Goal: Task Accomplishment & Management: Complete application form

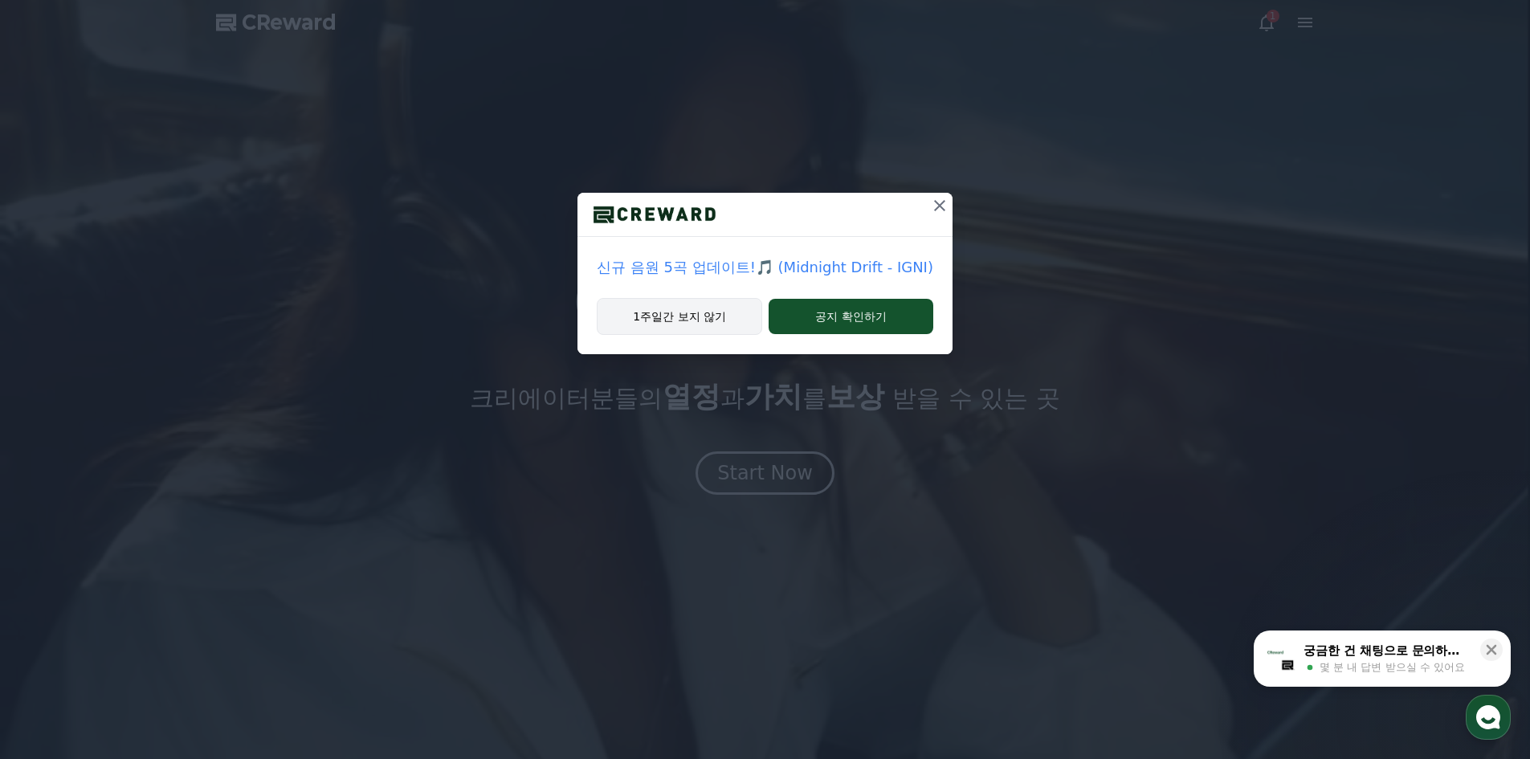
click at [719, 324] on button "1주일간 보지 않기" at bounding box center [679, 316] width 165 height 37
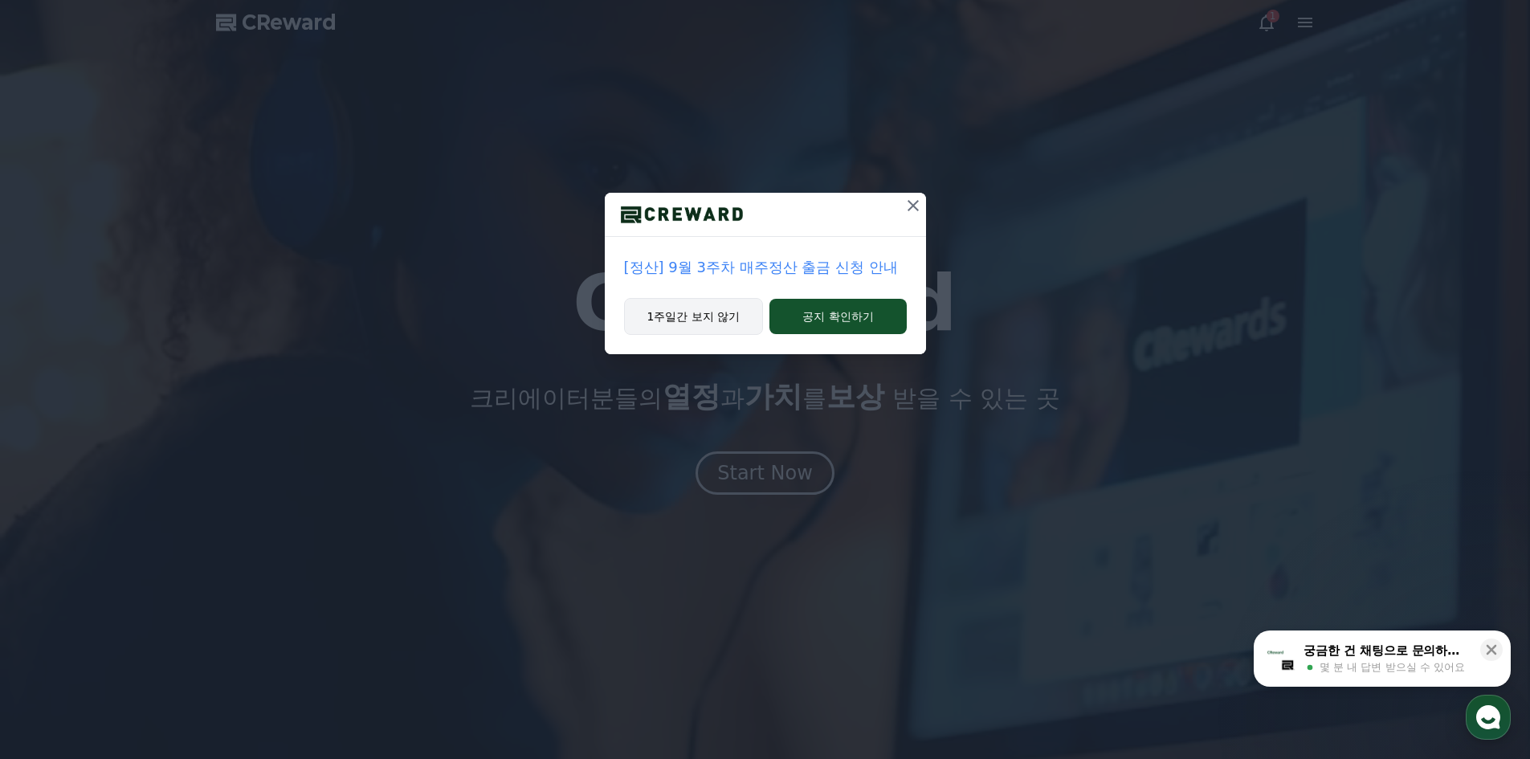
click at [747, 311] on button "1주일간 보지 않기" at bounding box center [694, 316] width 140 height 37
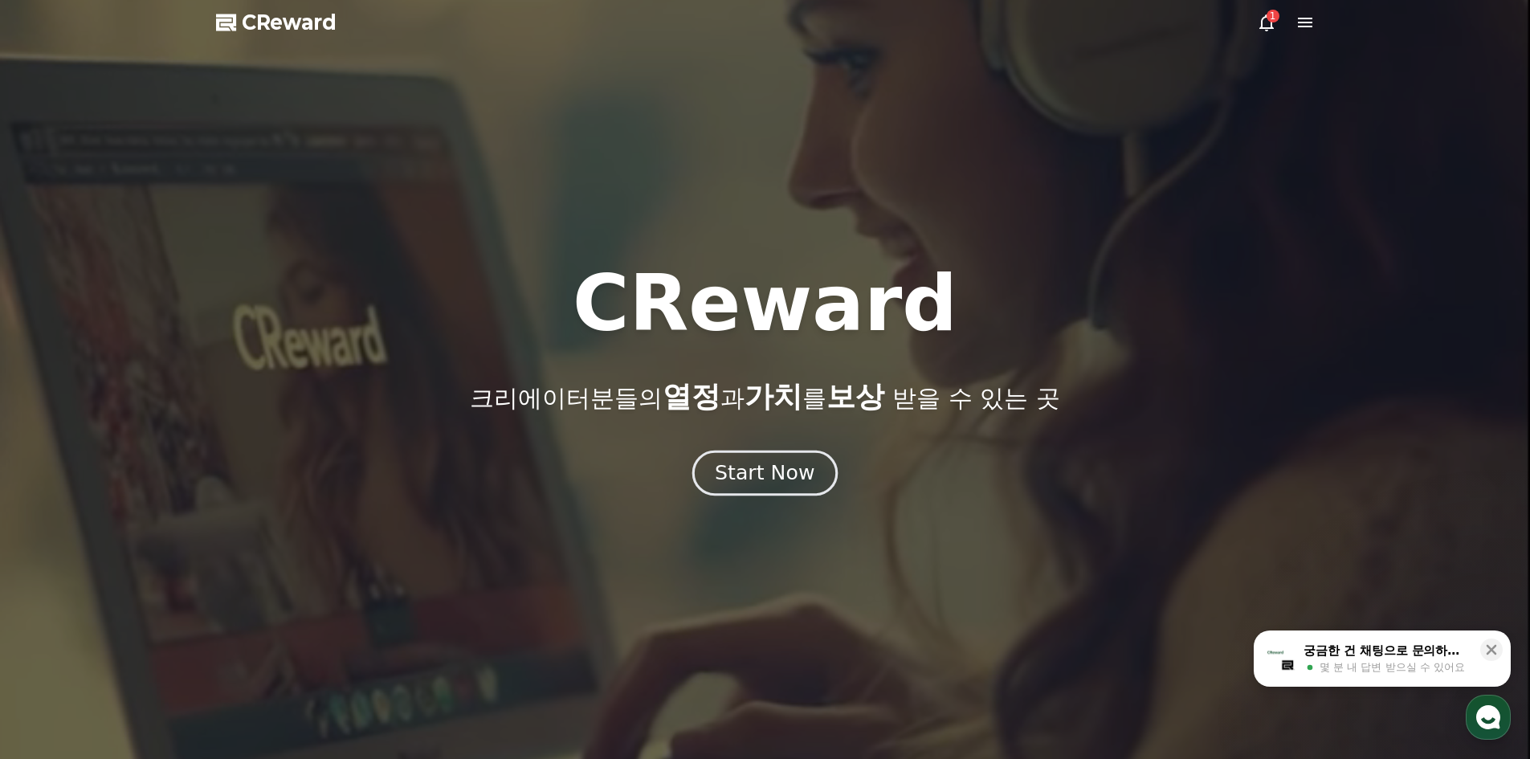
click at [790, 483] on div "Start Now" at bounding box center [765, 472] width 100 height 27
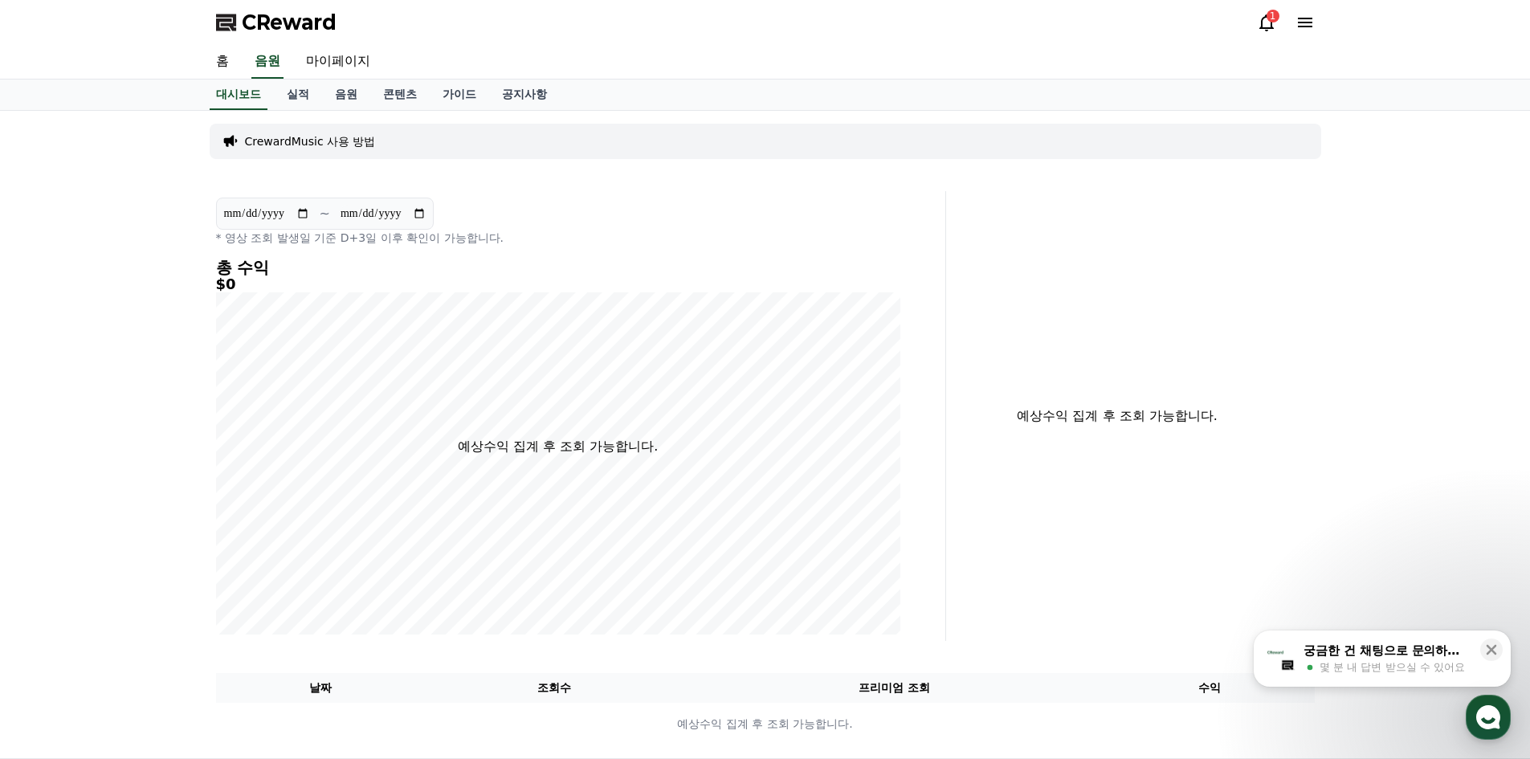
click at [1257, 22] on icon at bounding box center [1266, 22] width 19 height 19
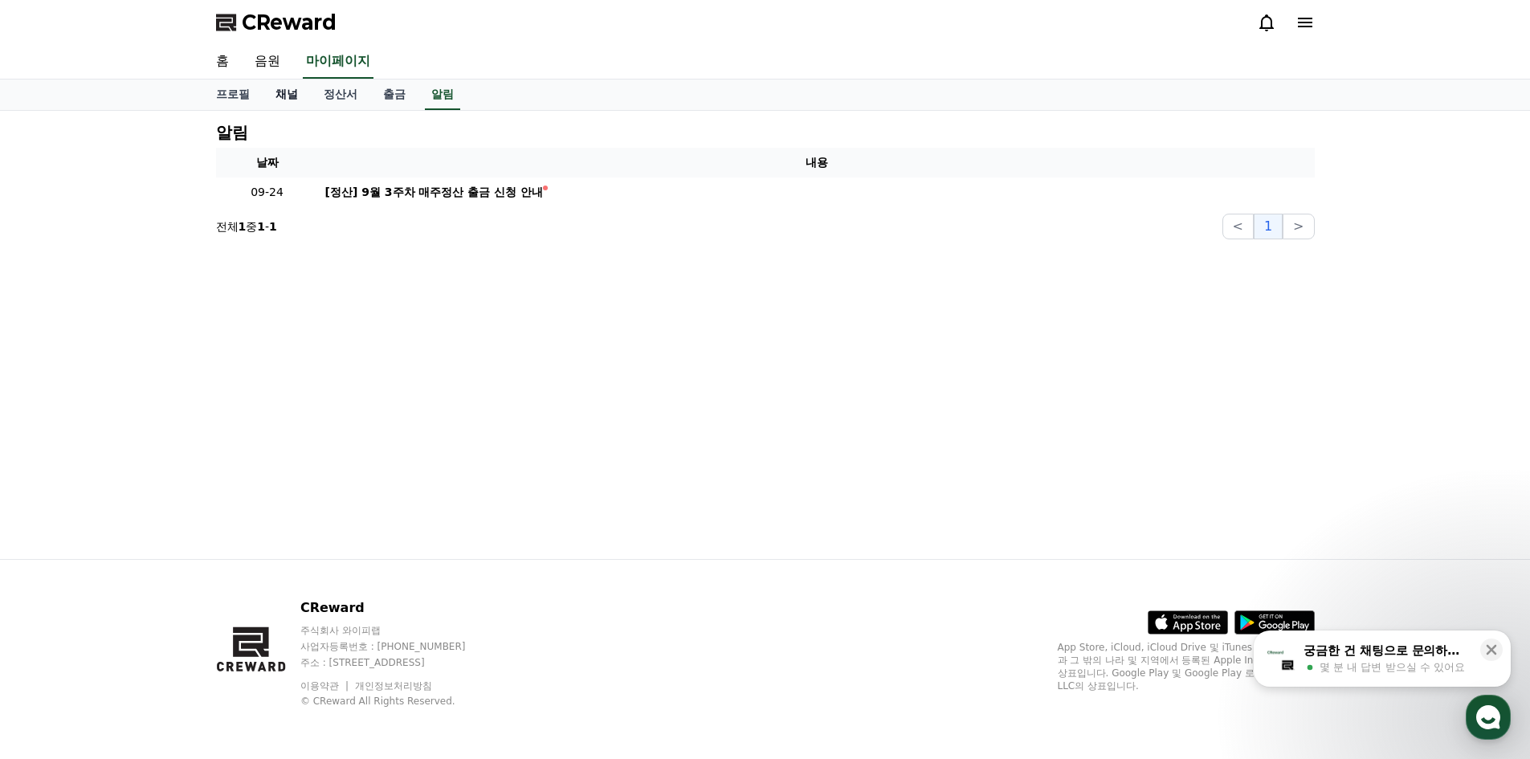
click at [294, 96] on link "채널" at bounding box center [287, 95] width 48 height 31
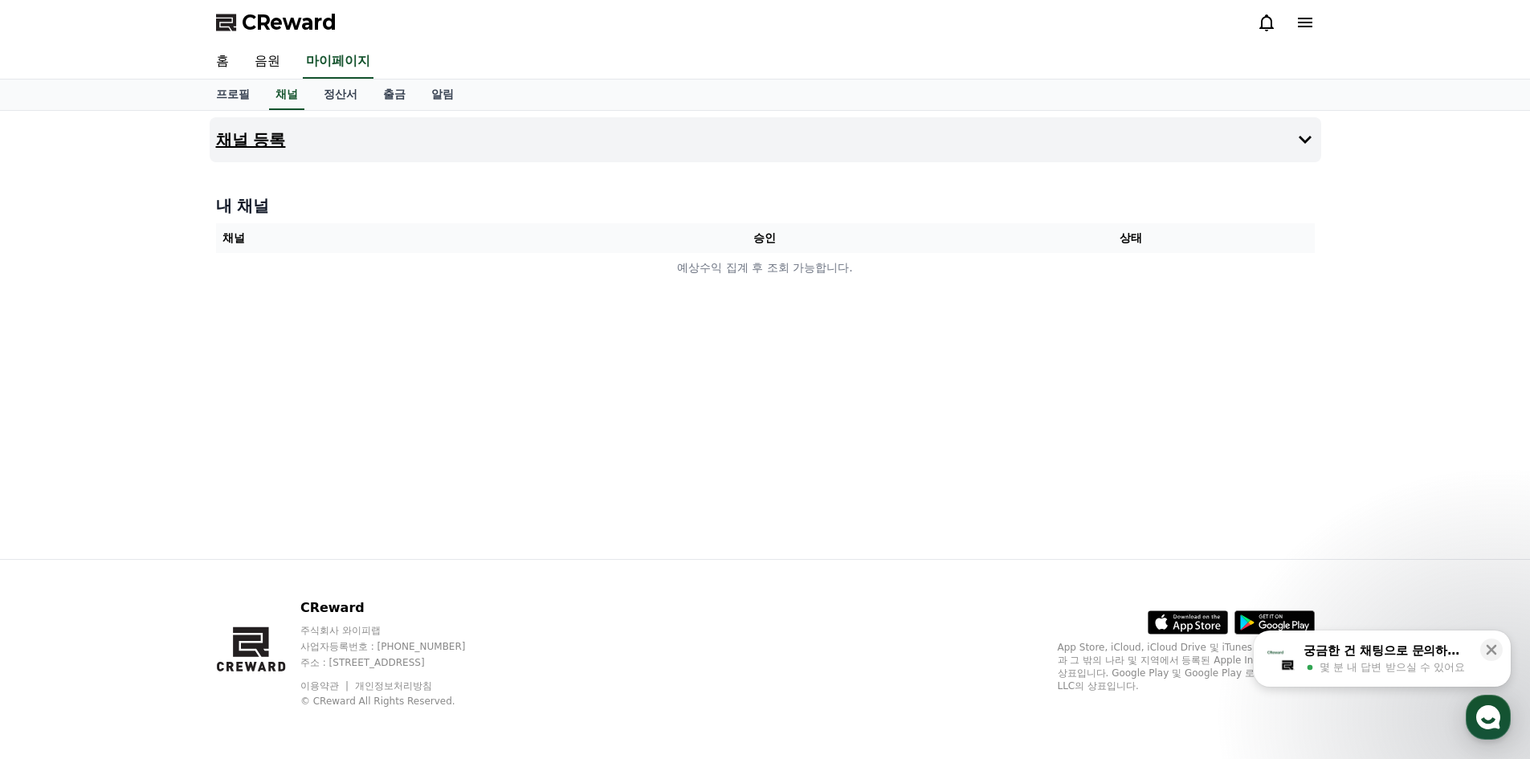
click at [308, 133] on button "채널 등록" at bounding box center [766, 139] width 1112 height 45
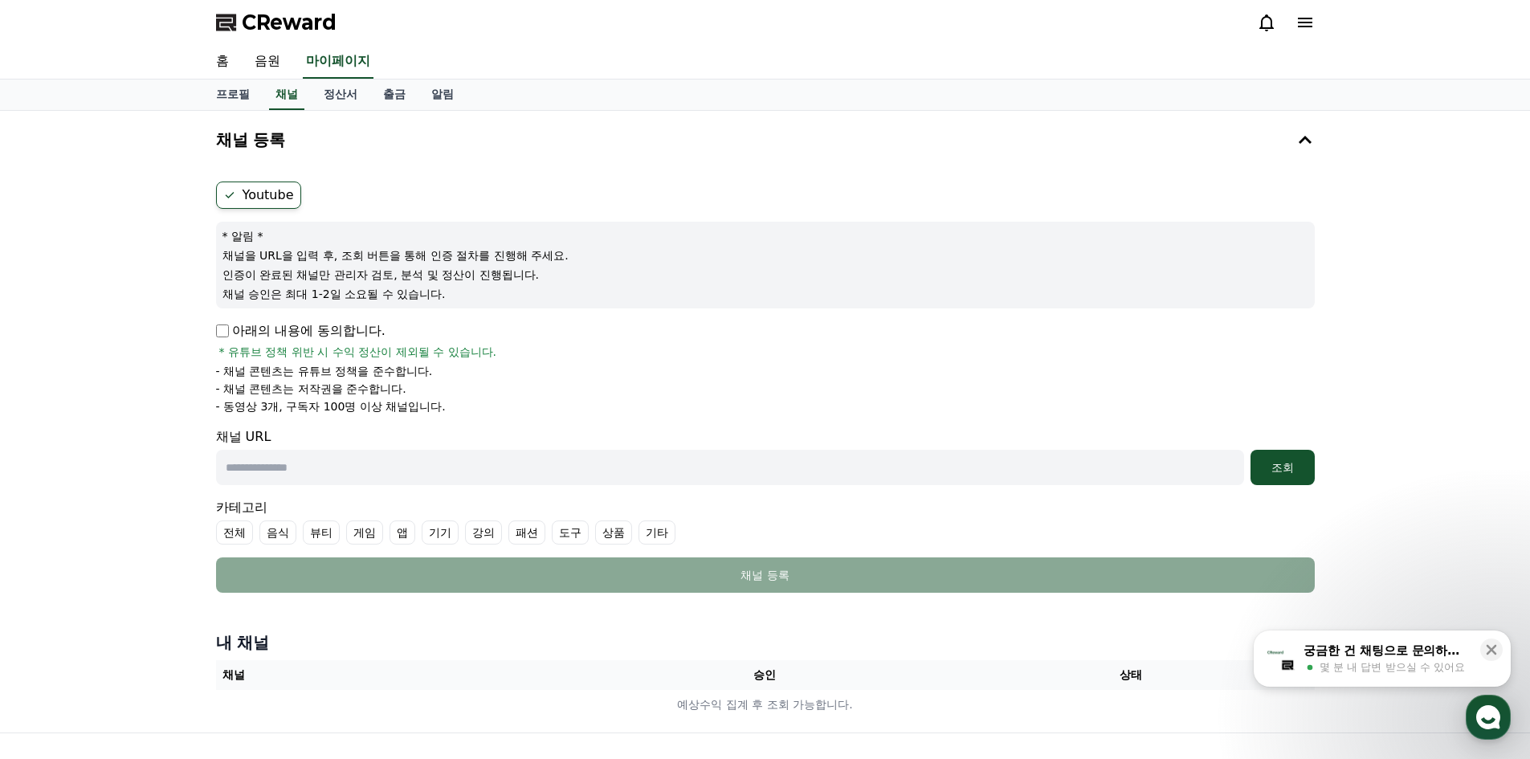
click at [262, 462] on input "text" at bounding box center [730, 467] width 1028 height 35
paste input "**********"
type input "**********"
click at [1290, 469] on div "조회" at bounding box center [1282, 467] width 51 height 16
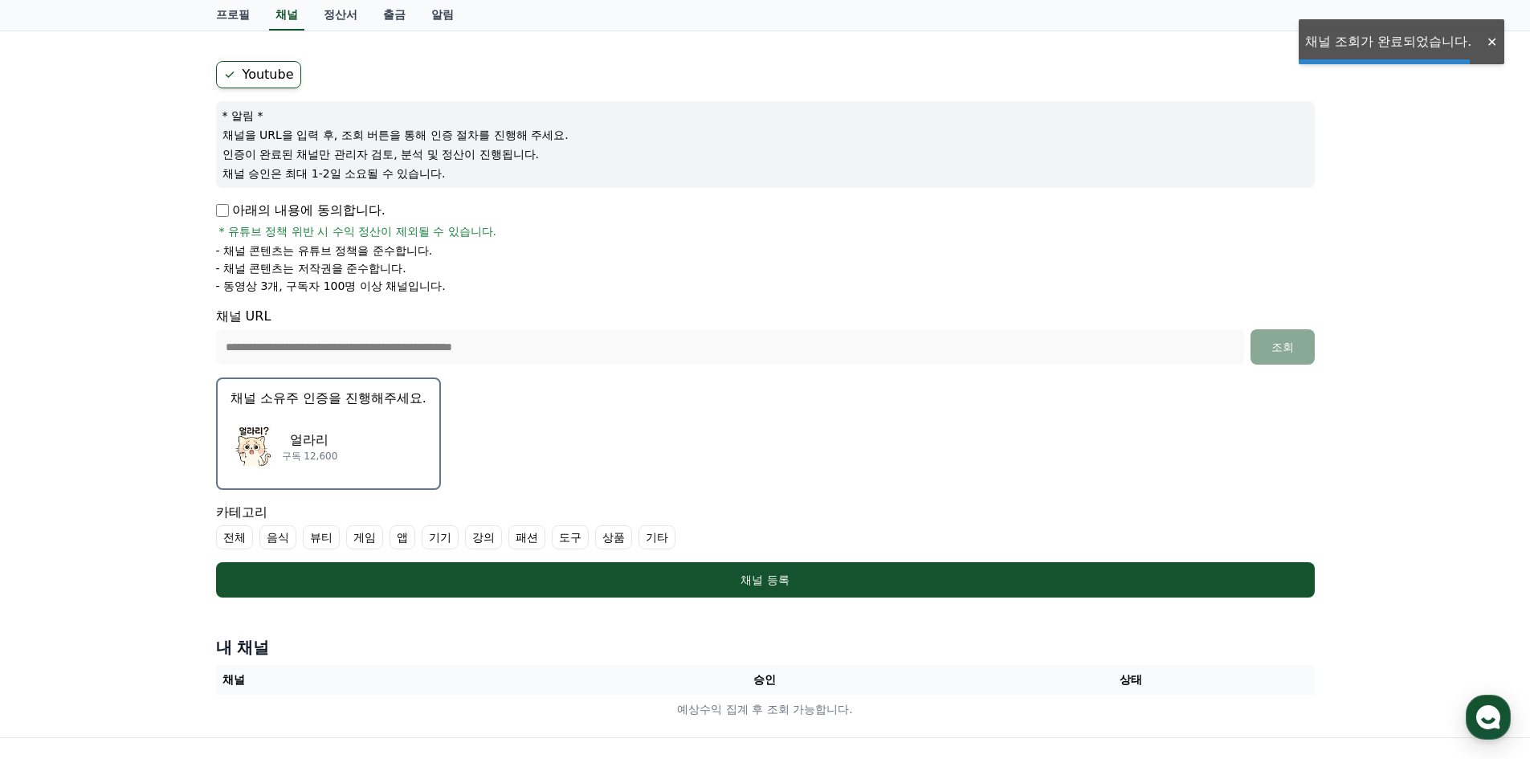
scroll to position [161, 0]
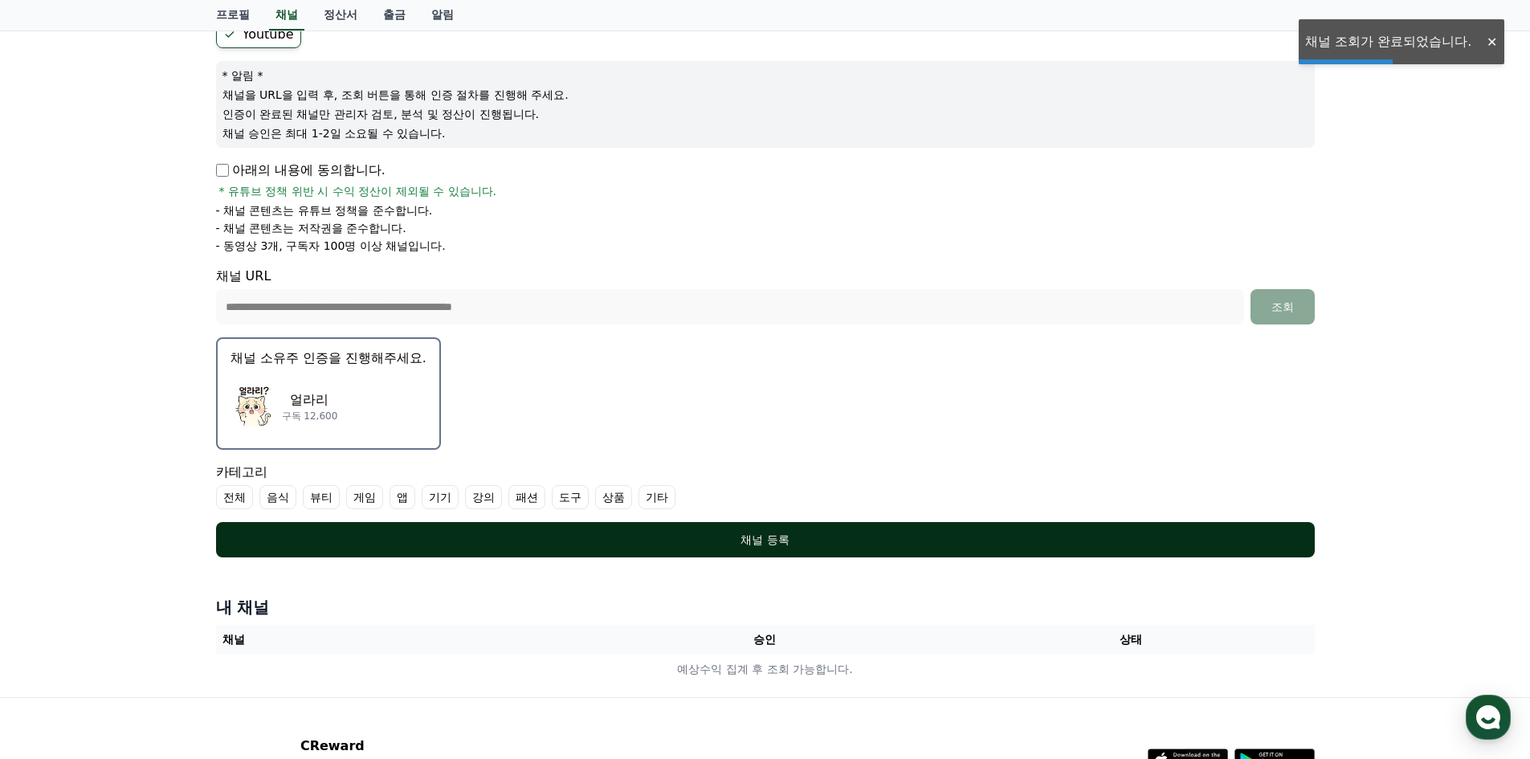
click at [642, 549] on button "채널 등록" at bounding box center [765, 539] width 1099 height 35
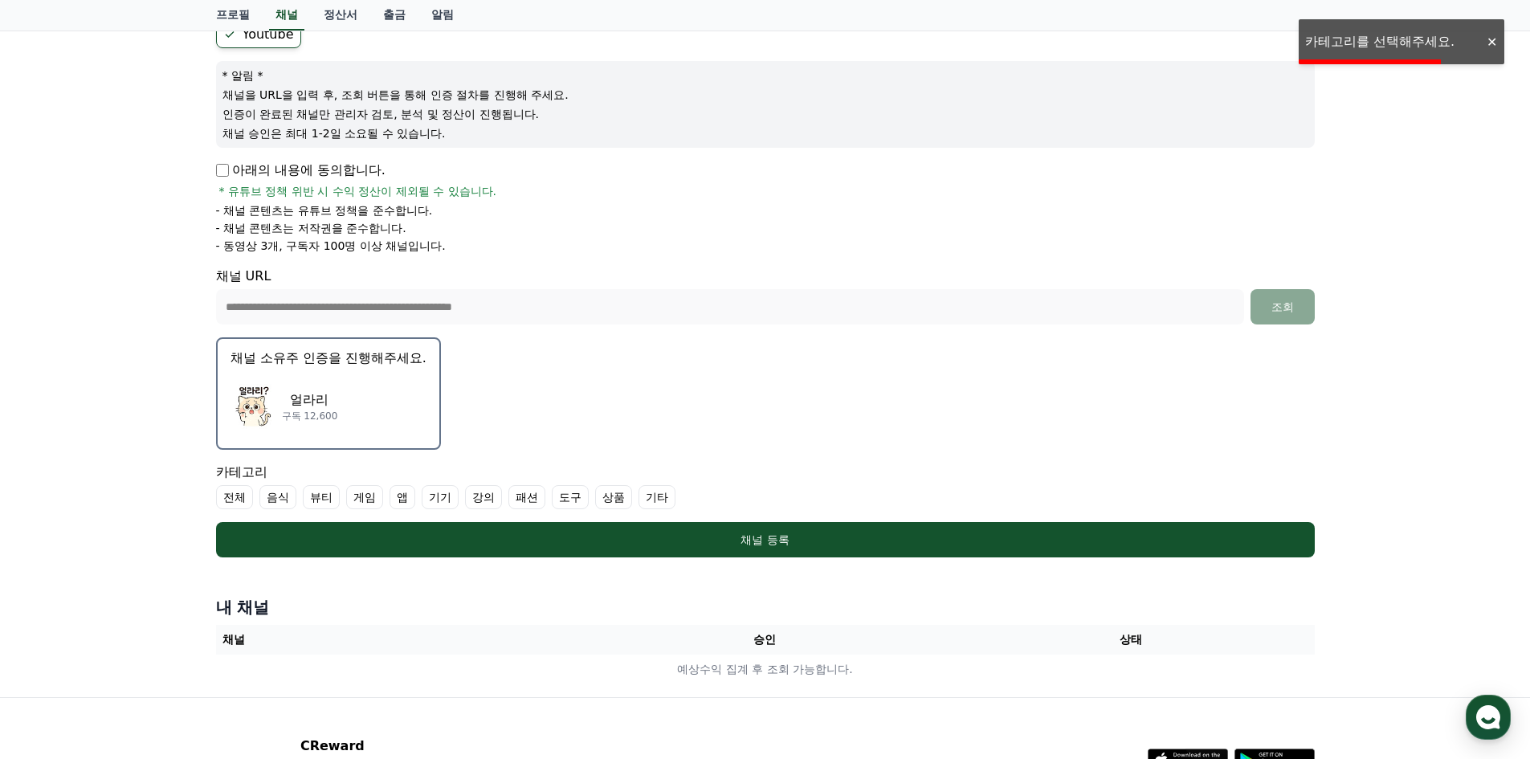
click at [232, 502] on label "전체" at bounding box center [234, 497] width 37 height 24
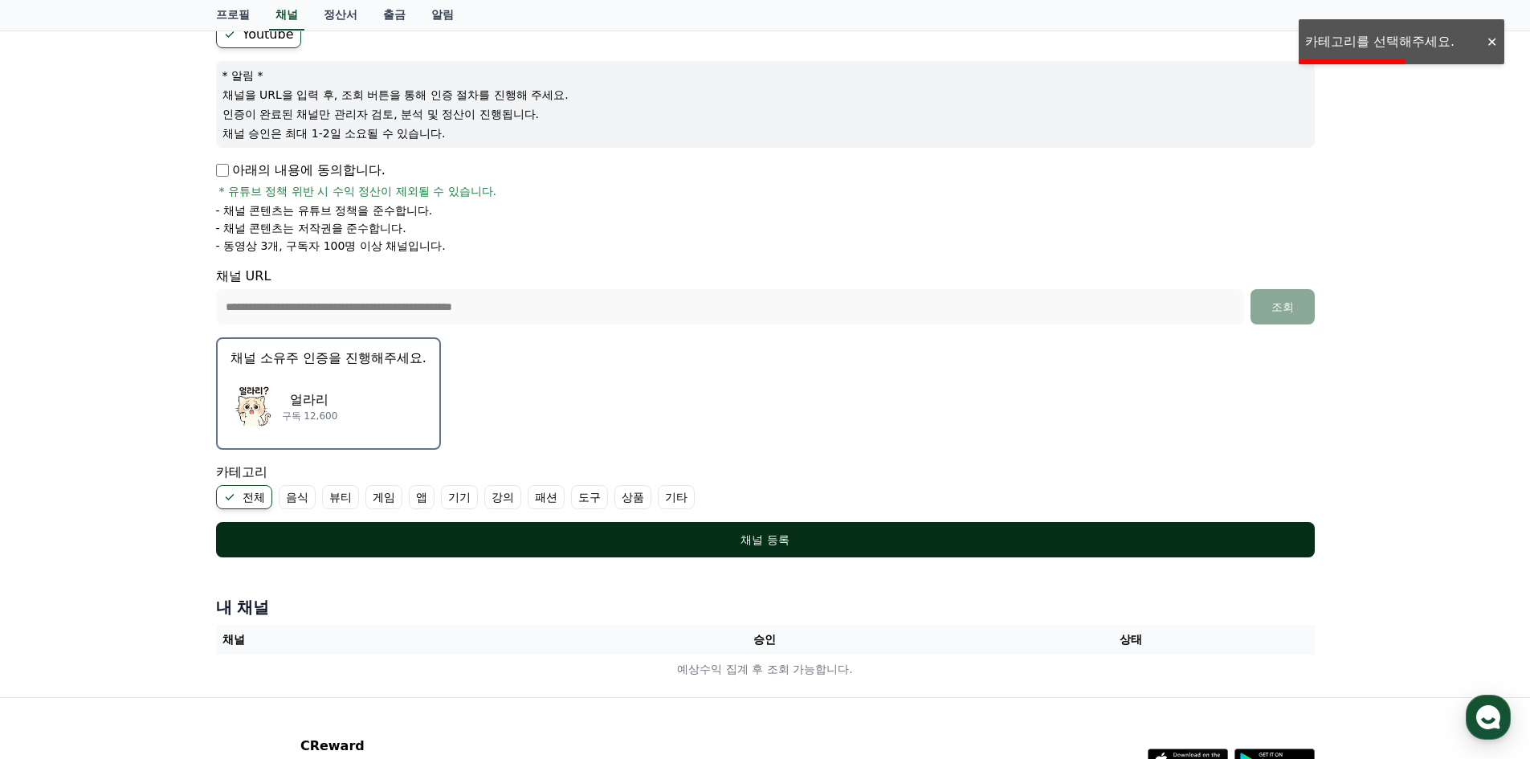
click at [480, 537] on div "채널 등록" at bounding box center [765, 540] width 1035 height 16
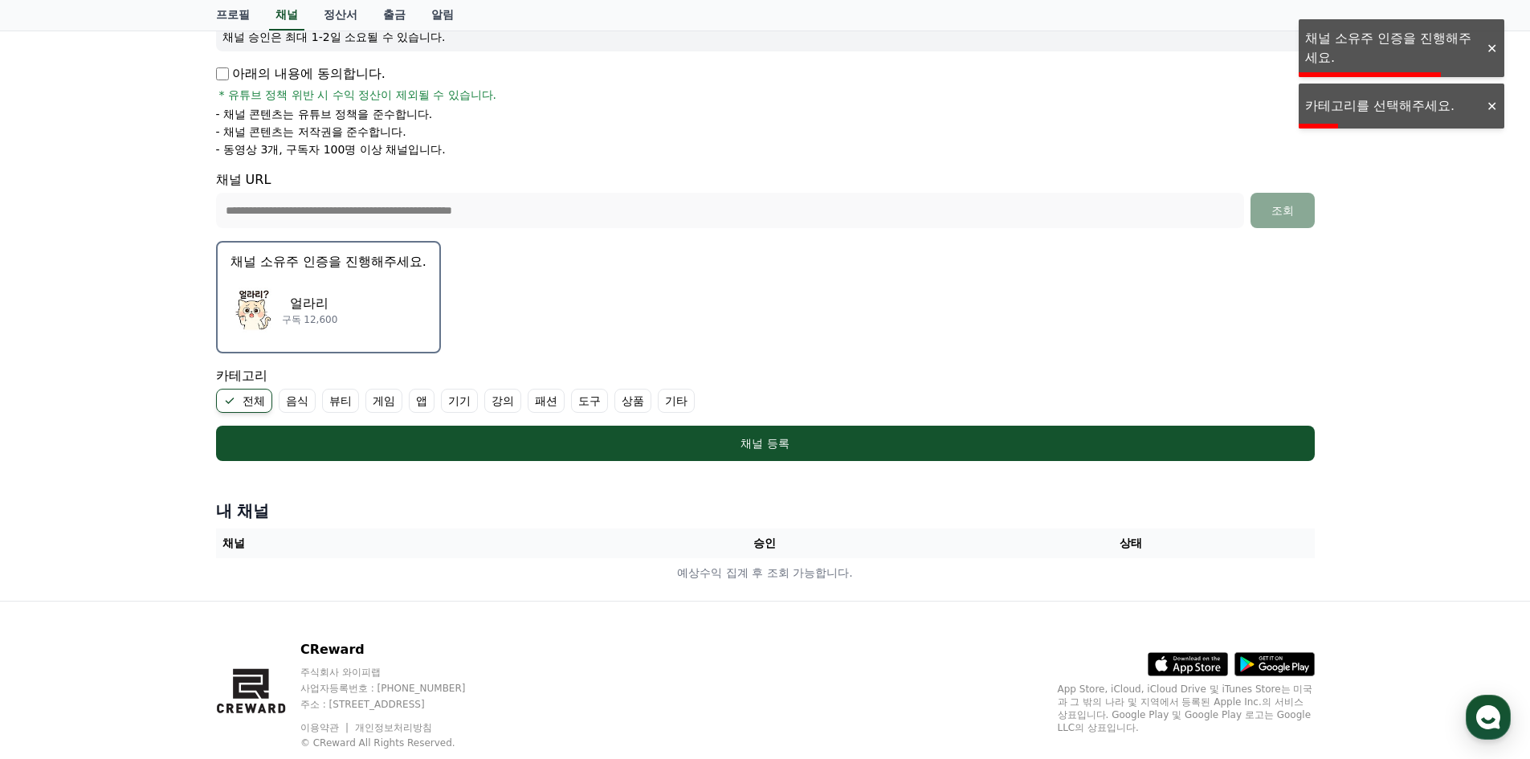
scroll to position [299, 0]
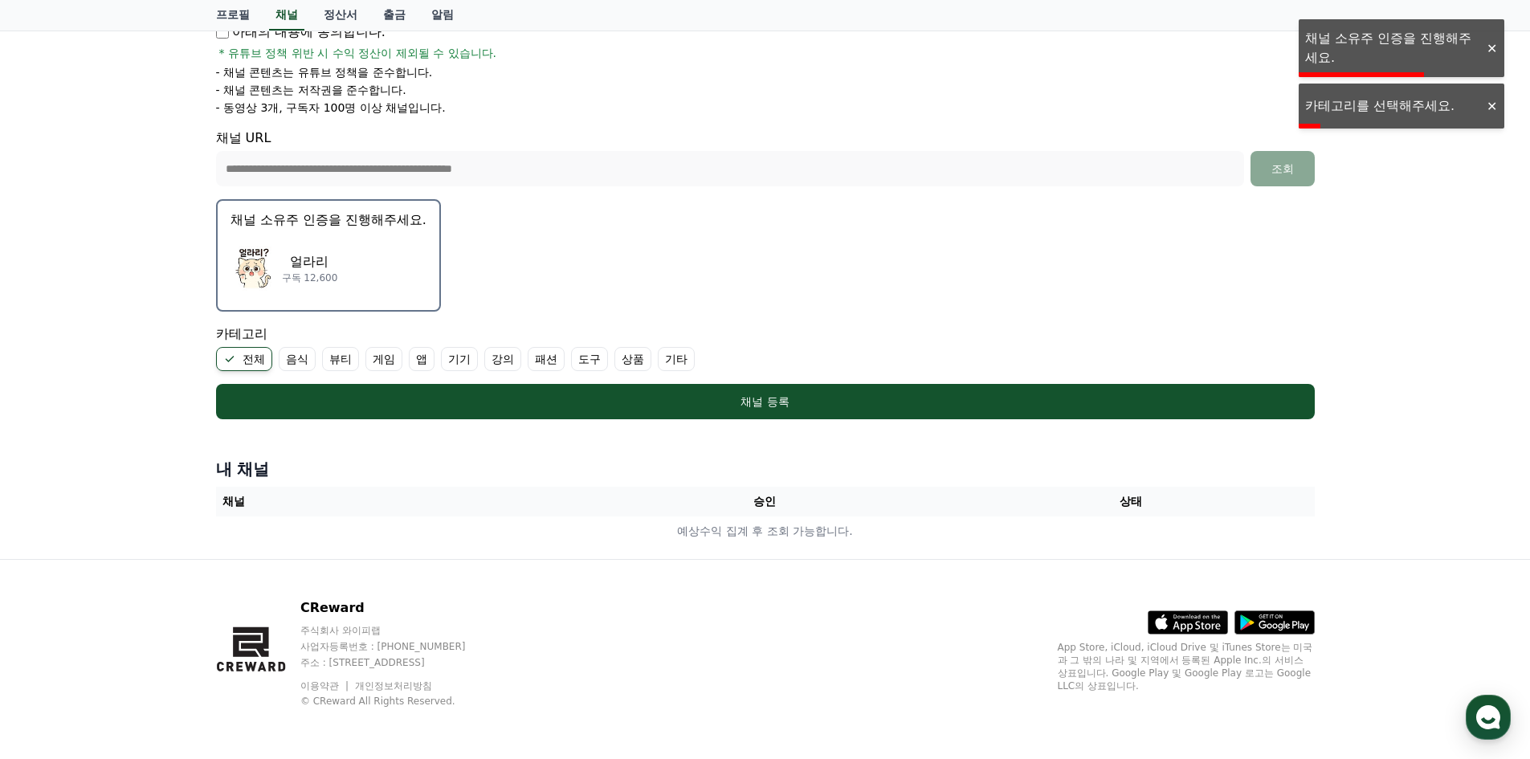
click at [668, 362] on label "기타" at bounding box center [676, 359] width 37 height 24
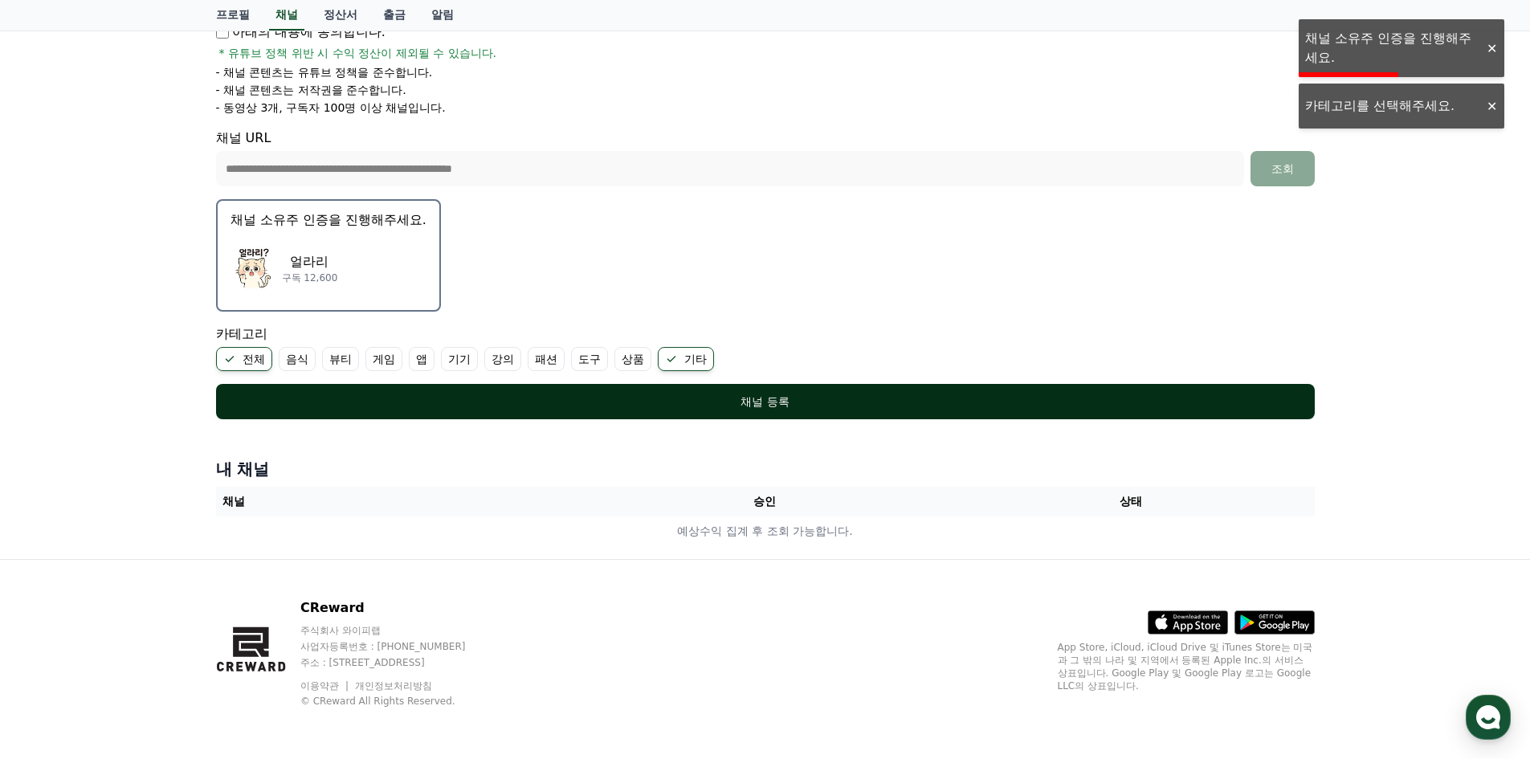
click at [610, 411] on button "채널 등록" at bounding box center [765, 401] width 1099 height 35
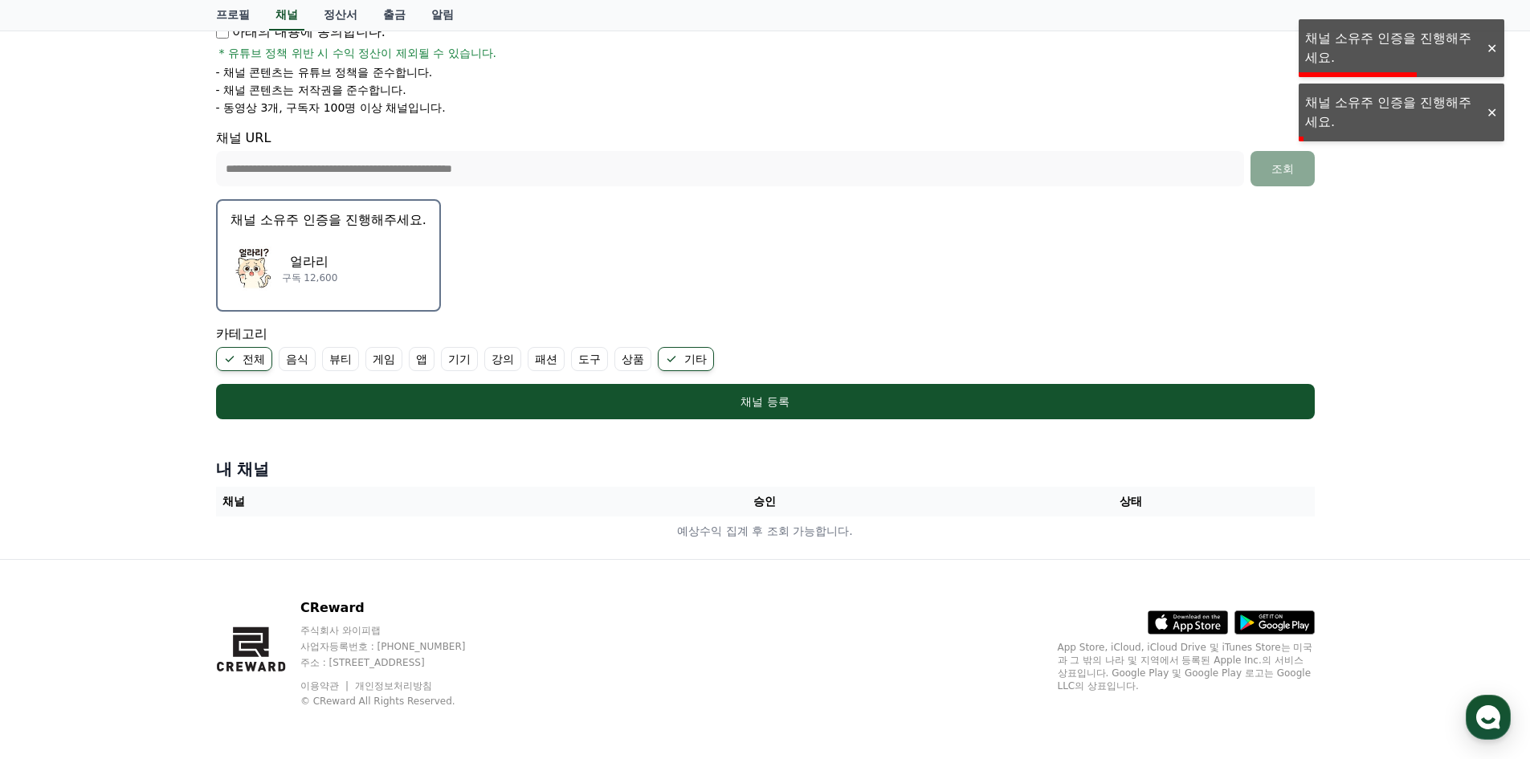
click at [333, 243] on div "얼라리 구독 12,600" at bounding box center [329, 268] width 196 height 64
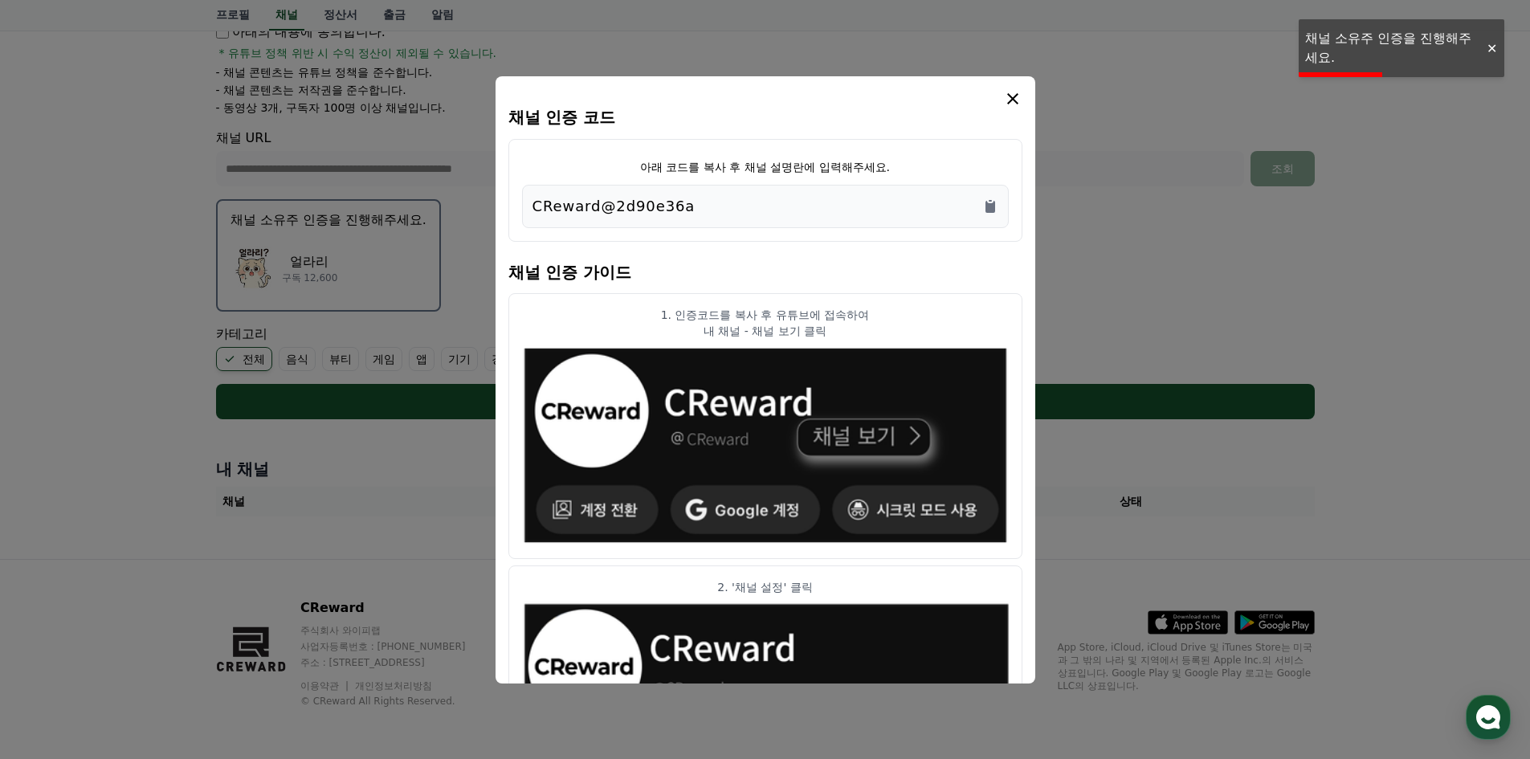
click at [679, 207] on div "CReward@2d90e36a" at bounding box center [766, 206] width 466 height 22
click at [985, 204] on icon "Copy to clipboard" at bounding box center [990, 206] width 16 height 16
click at [1013, 94] on icon "modal" at bounding box center [1012, 98] width 19 height 19
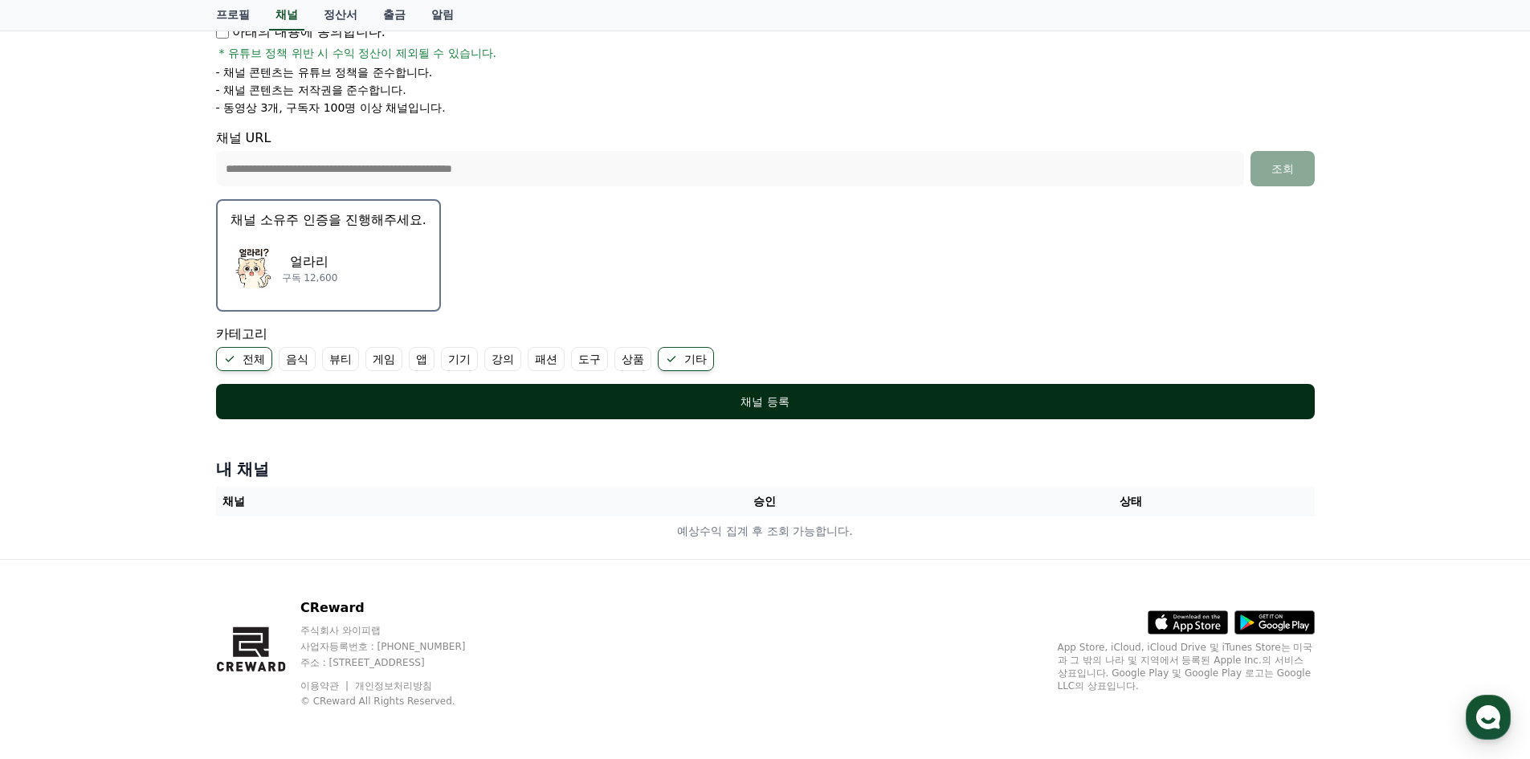
click at [915, 396] on div "채널 등록" at bounding box center [765, 402] width 1035 height 16
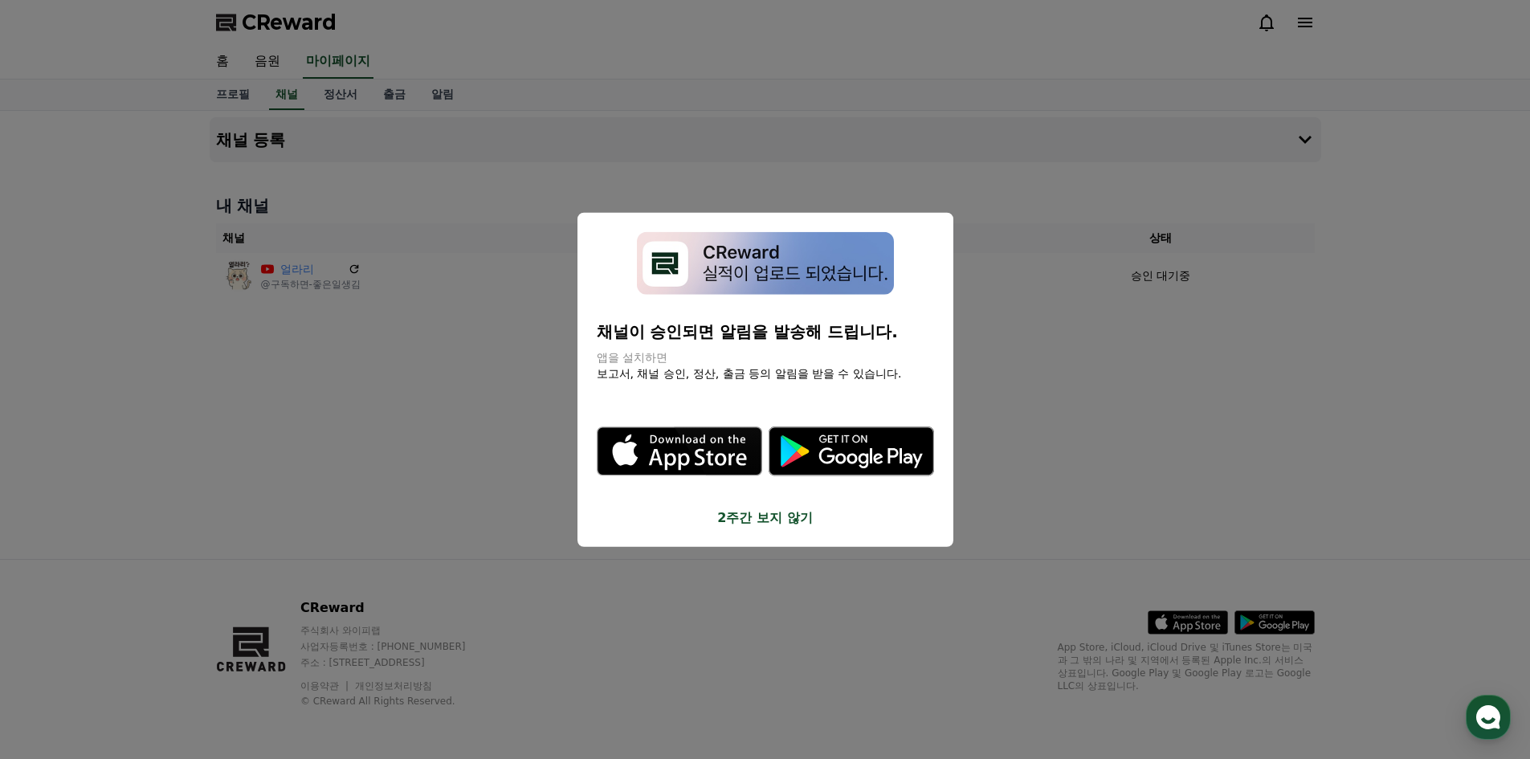
click at [790, 516] on button "2주간 보지 않기" at bounding box center [765, 517] width 337 height 19
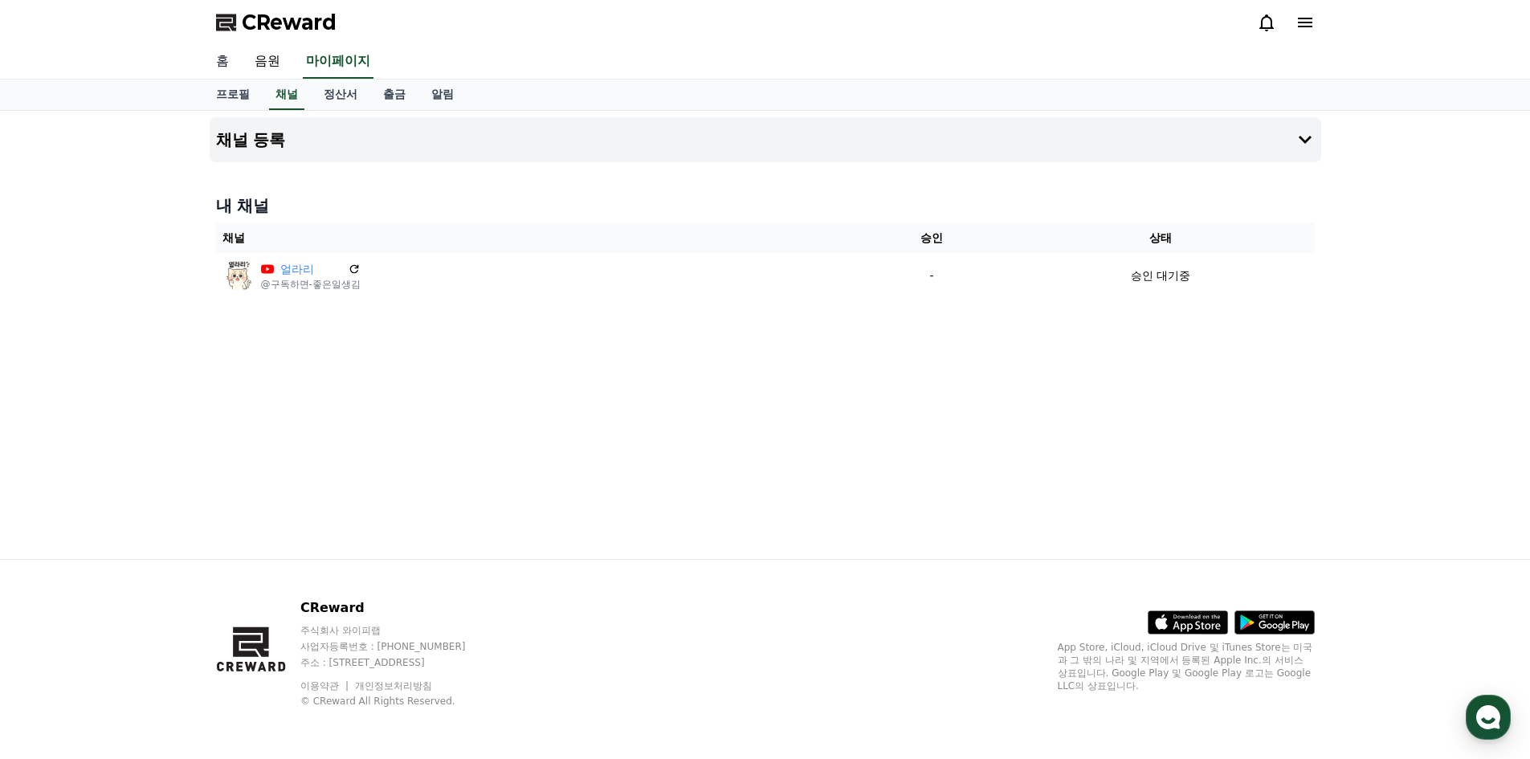
click at [239, 68] on link "홈" at bounding box center [222, 62] width 39 height 34
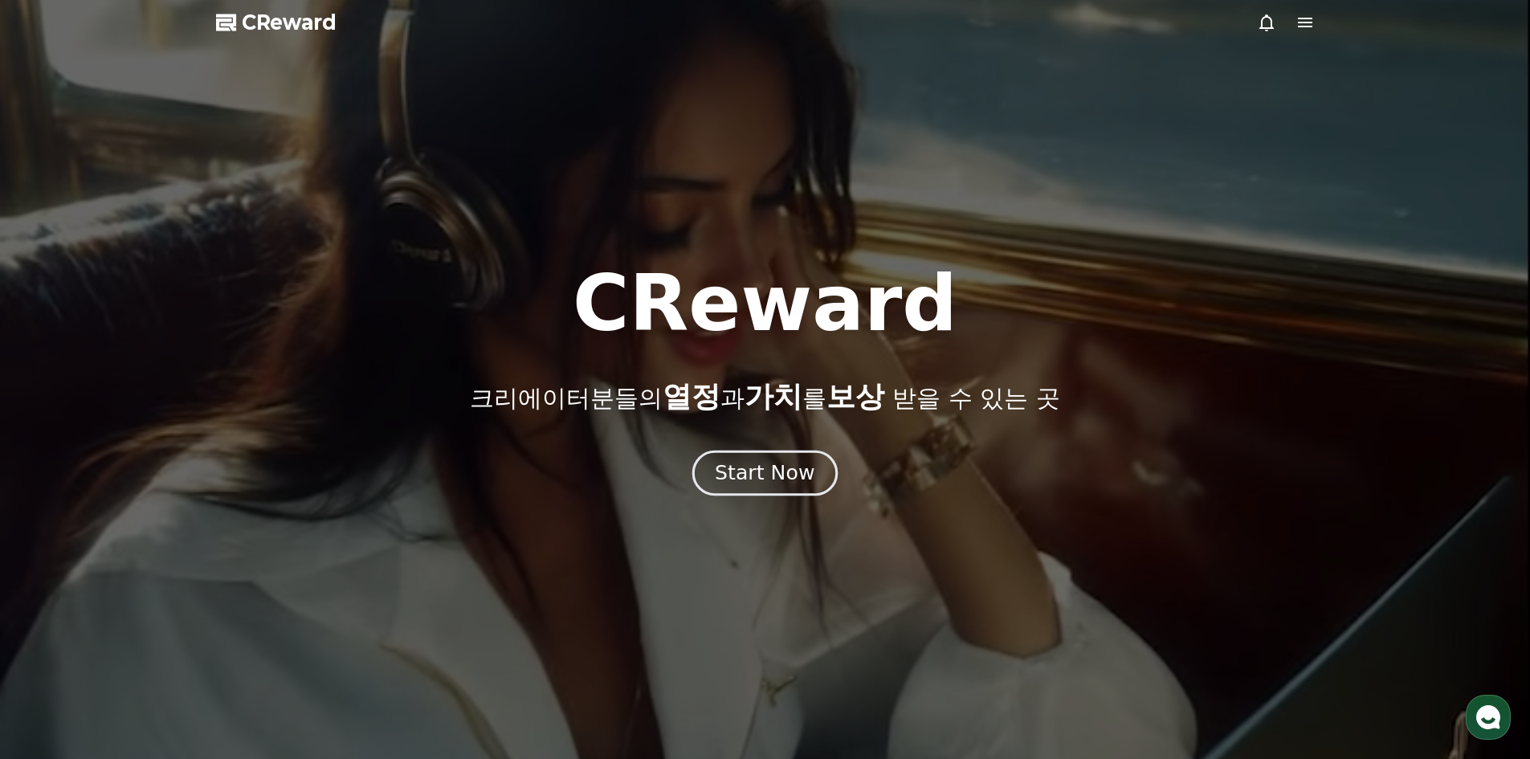
click at [744, 472] on div "Start Now" at bounding box center [765, 472] width 100 height 27
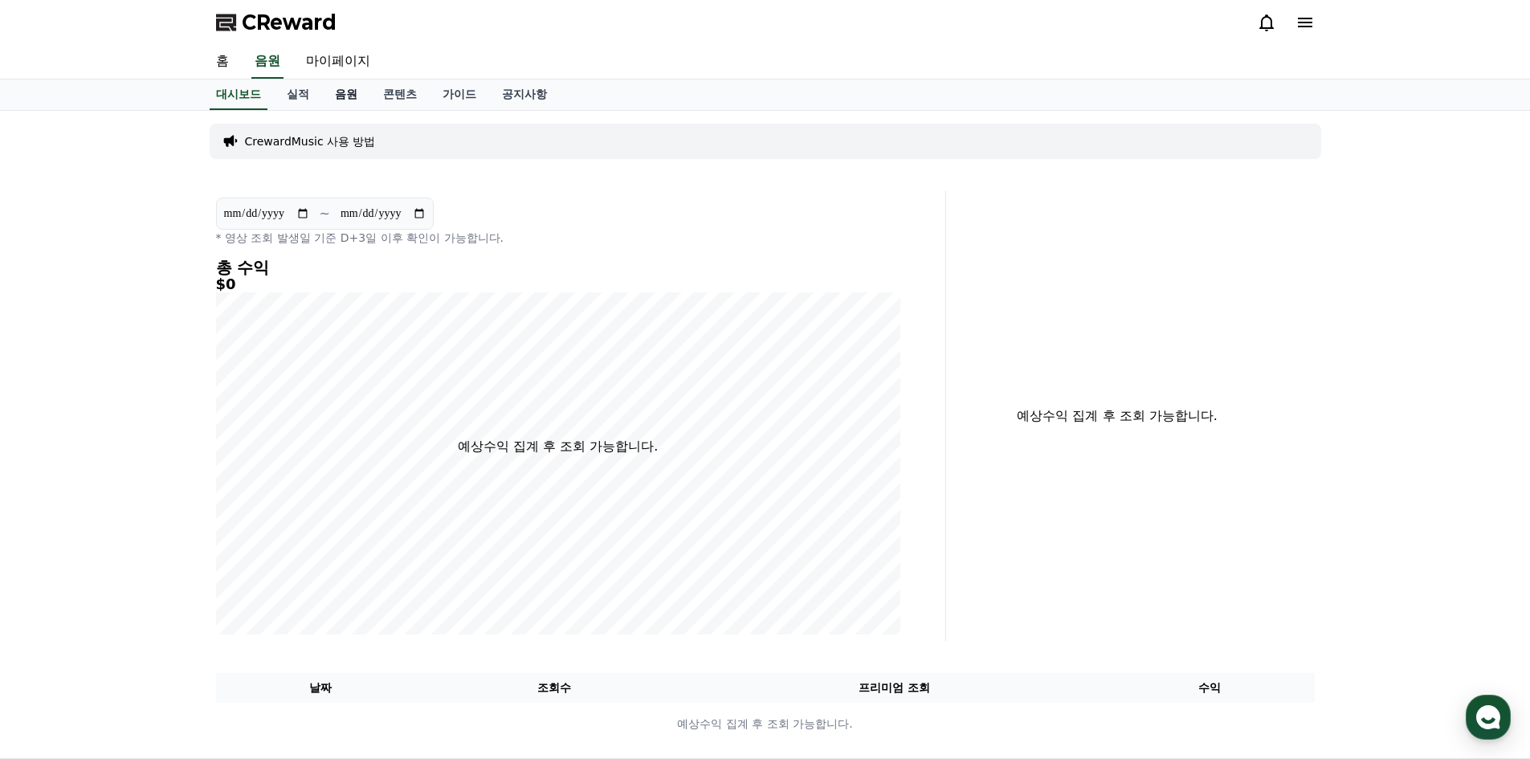
click at [333, 92] on link "음원" at bounding box center [346, 95] width 48 height 31
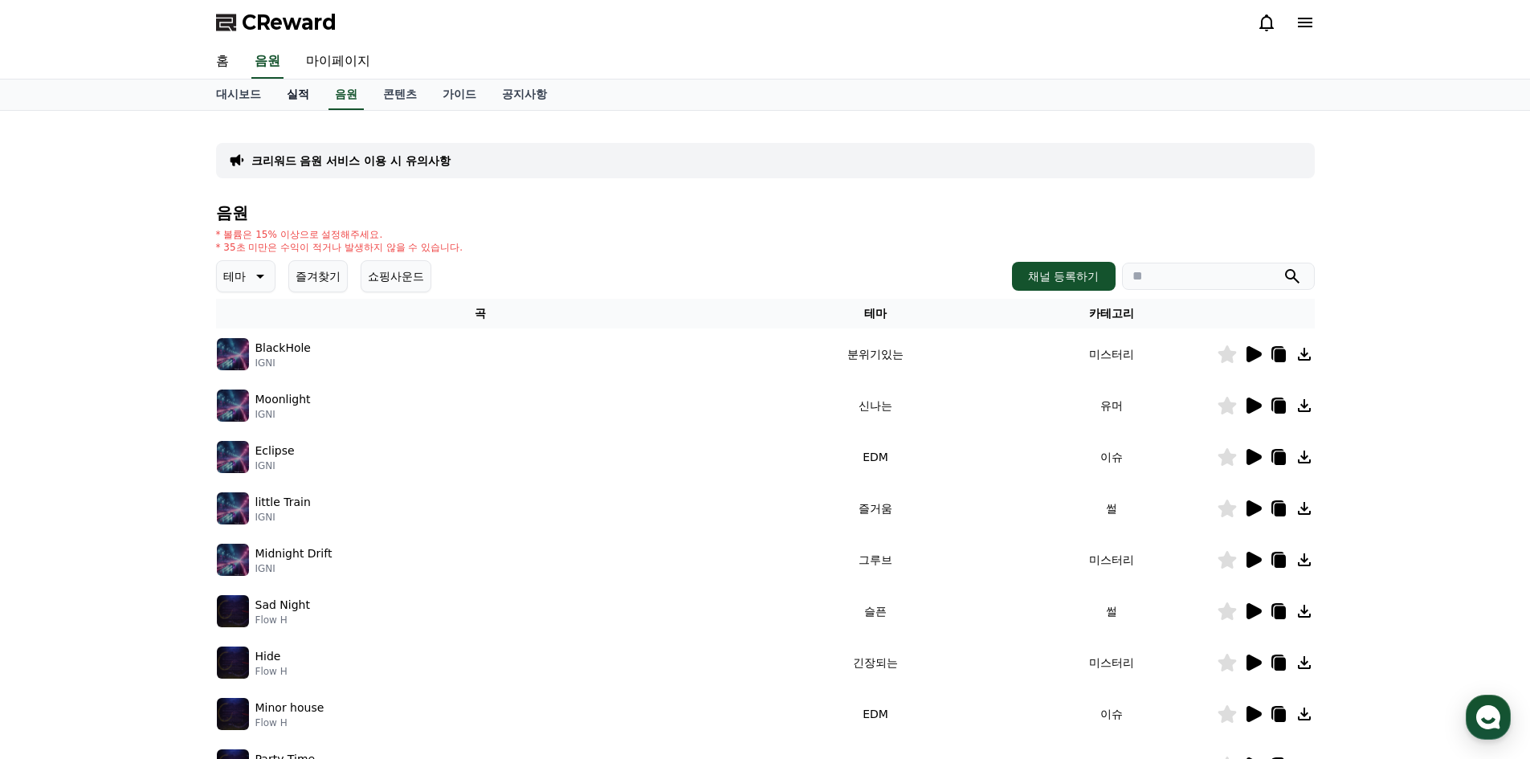
click at [292, 101] on link "실적" at bounding box center [298, 95] width 48 height 31
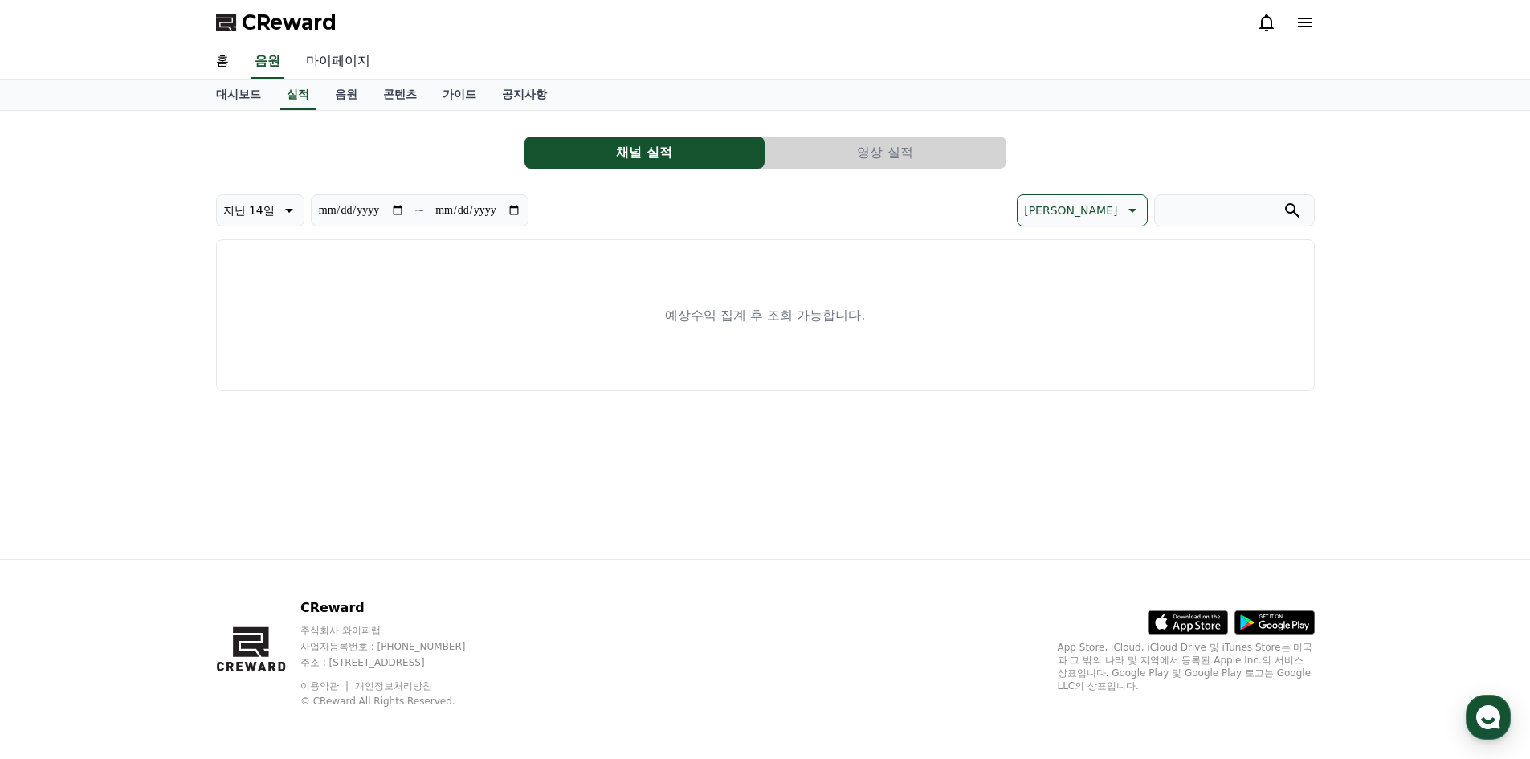
click at [338, 61] on link "마이페이지" at bounding box center [338, 62] width 90 height 34
select select "**********"
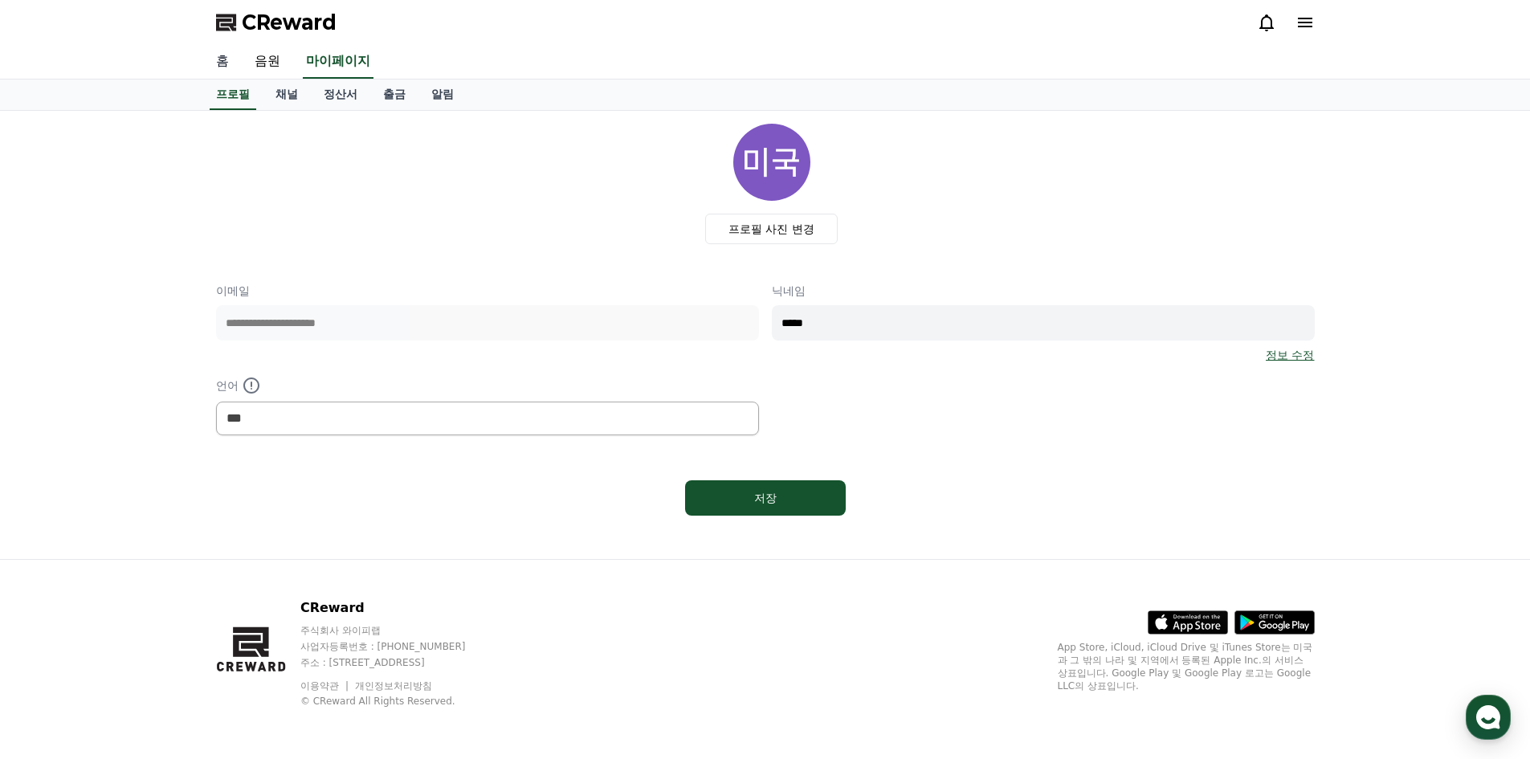
click at [236, 73] on link "홈" at bounding box center [222, 62] width 39 height 34
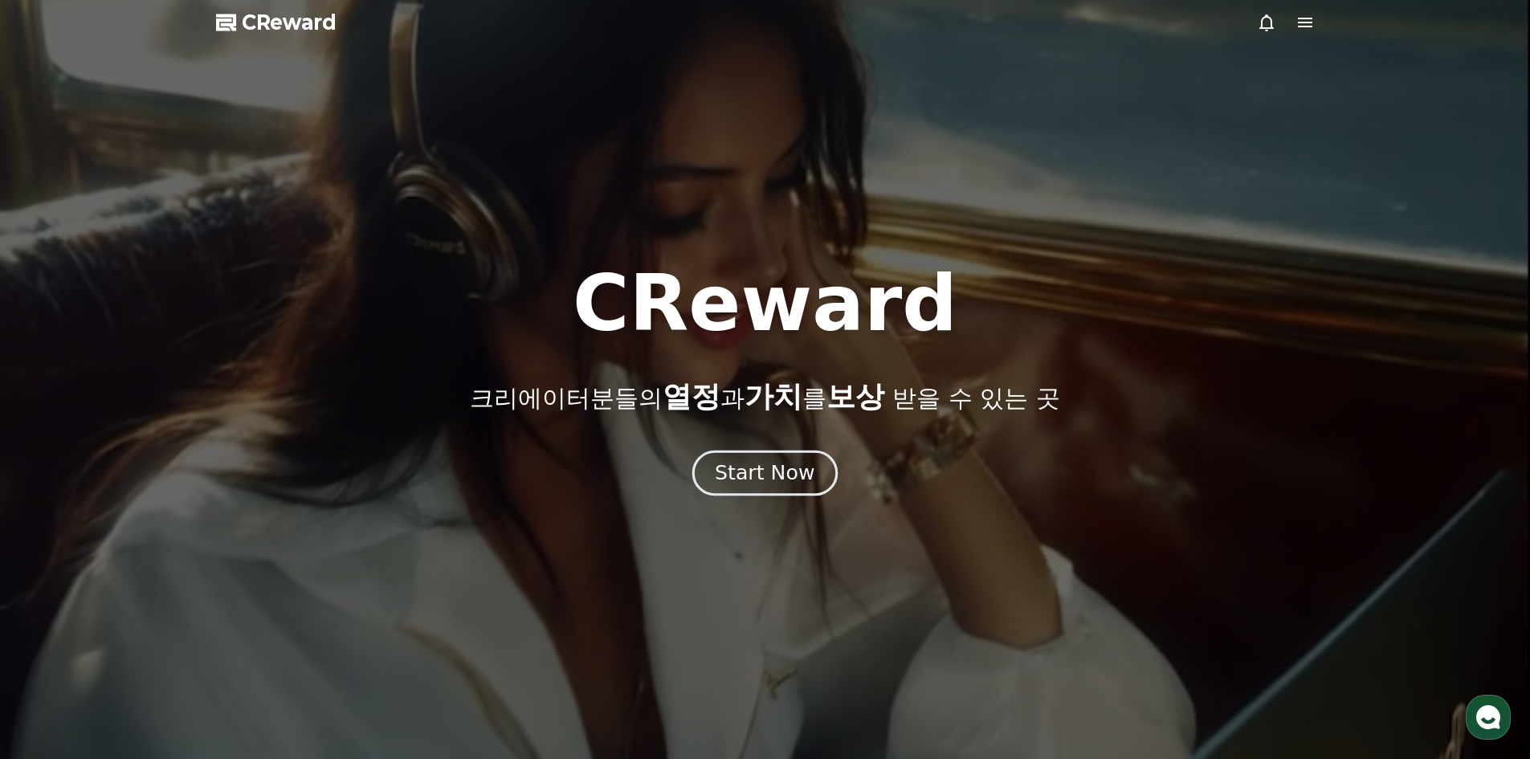
click at [770, 494] on button "Start Now" at bounding box center [764, 473] width 145 height 46
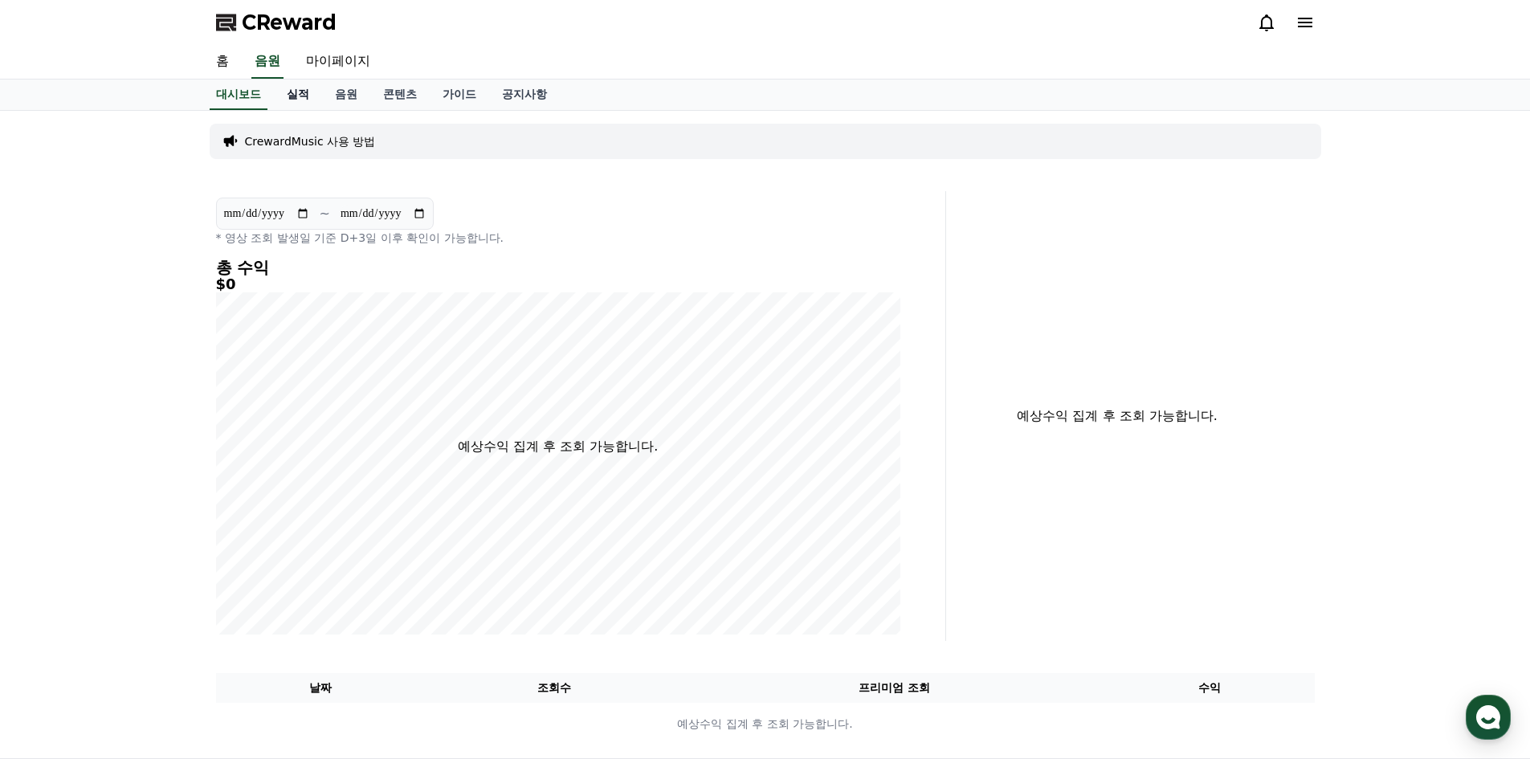
click at [308, 98] on link "실적" at bounding box center [298, 95] width 48 height 31
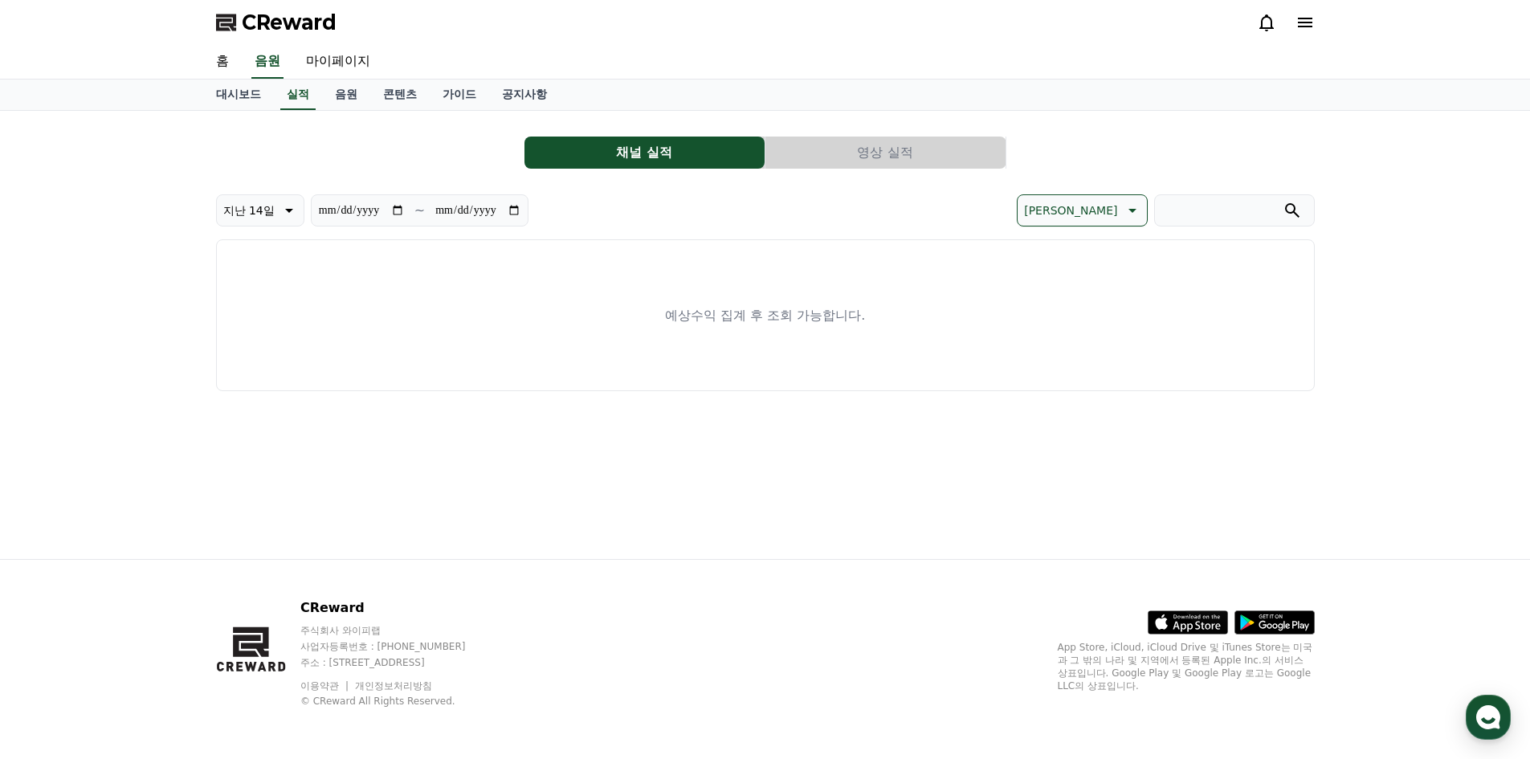
click at [851, 166] on button "영상 실적" at bounding box center [885, 153] width 240 height 32
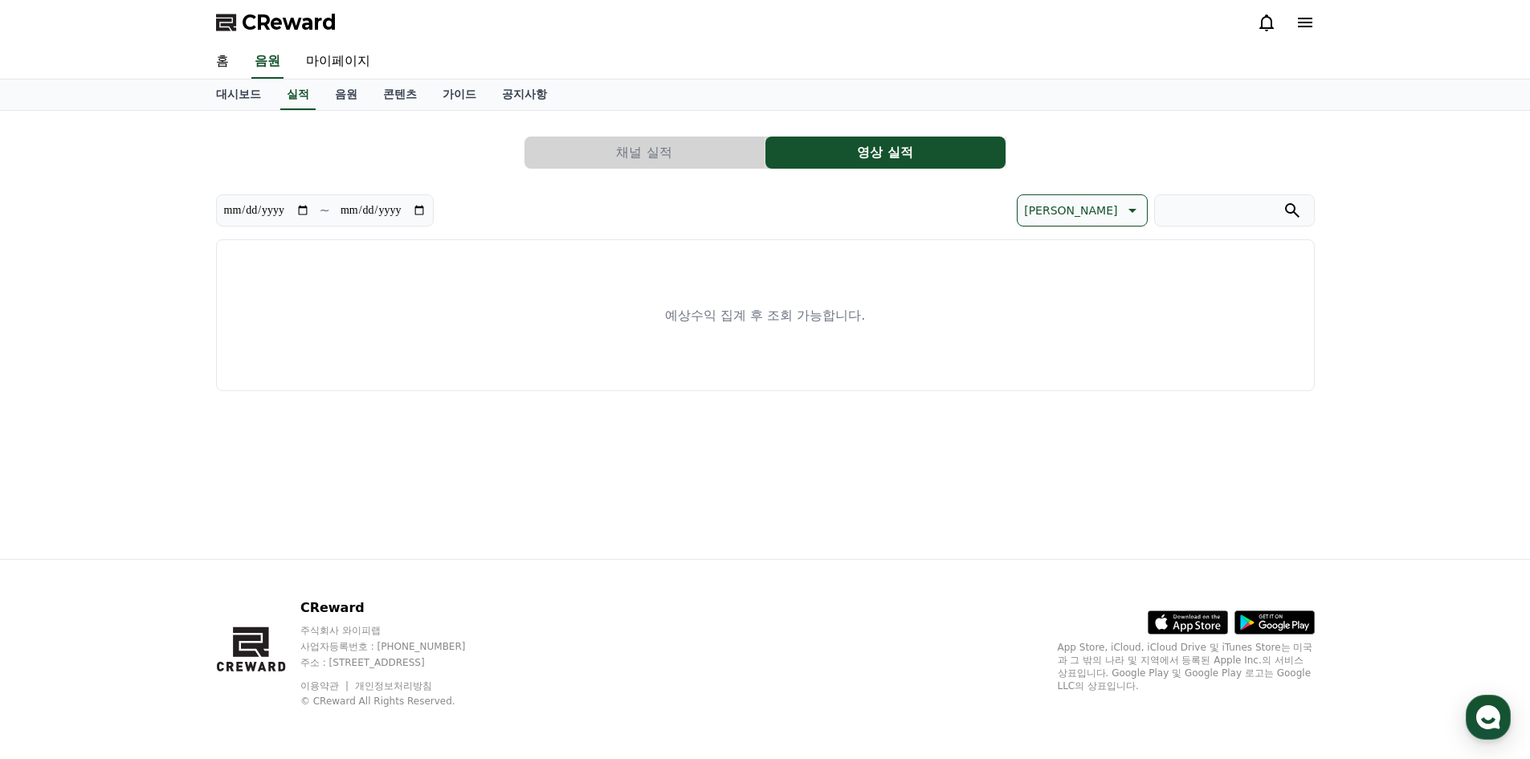
click at [690, 157] on button "채널 실적" at bounding box center [645, 153] width 240 height 32
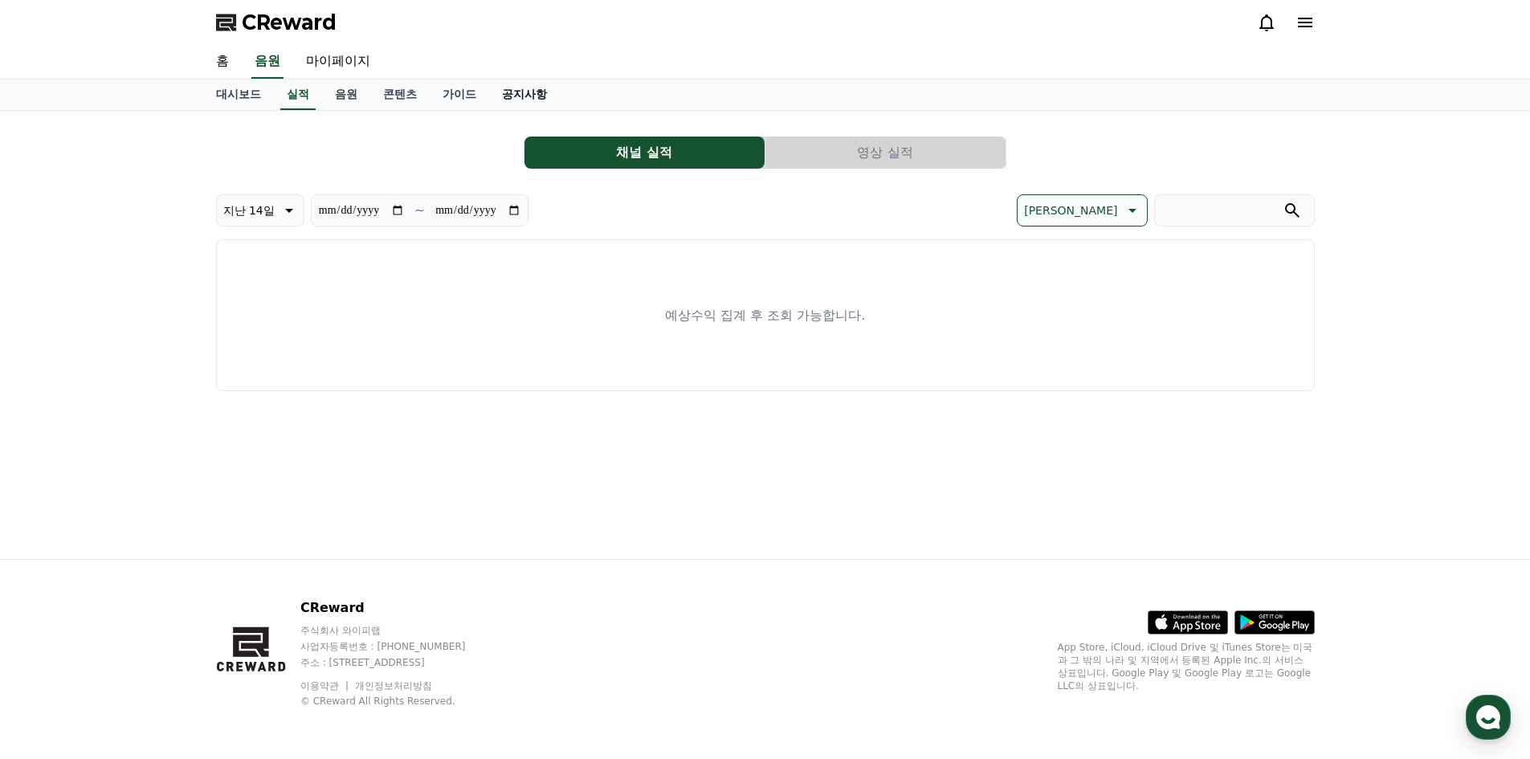
click at [525, 104] on link "공지사항" at bounding box center [524, 95] width 71 height 31
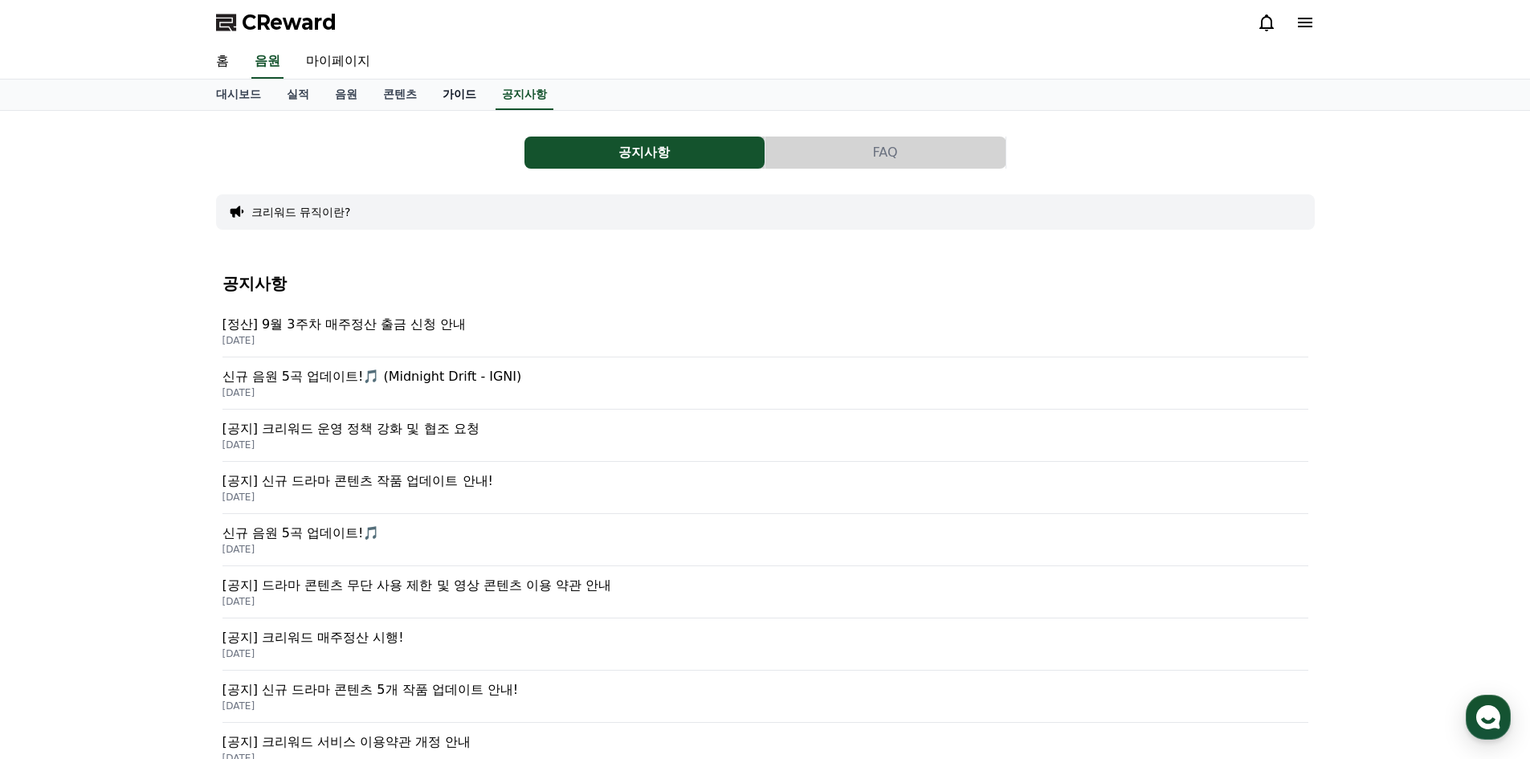
click at [457, 98] on link "가이드" at bounding box center [459, 95] width 59 height 31
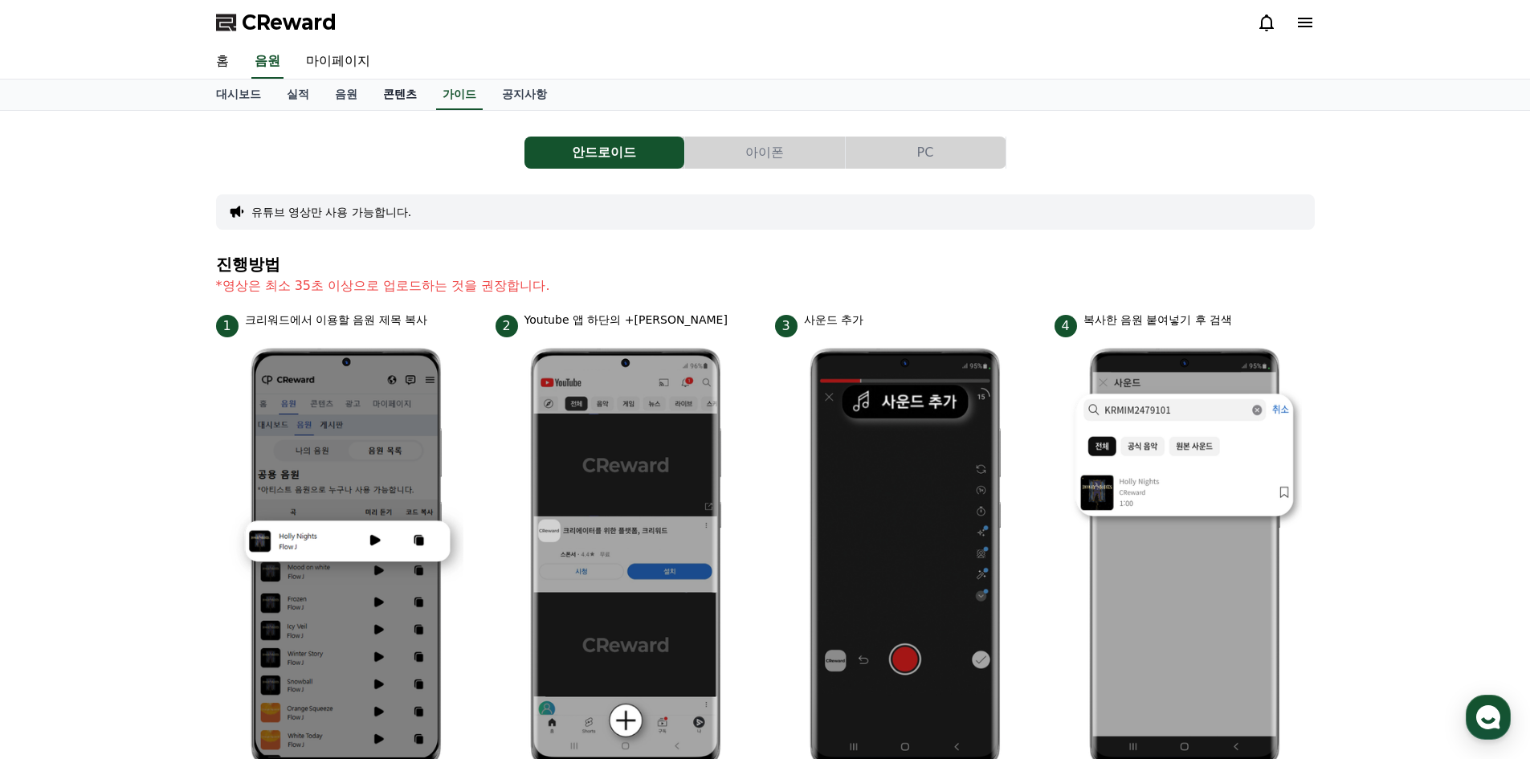
click at [398, 96] on link "콘텐츠" at bounding box center [399, 95] width 59 height 31
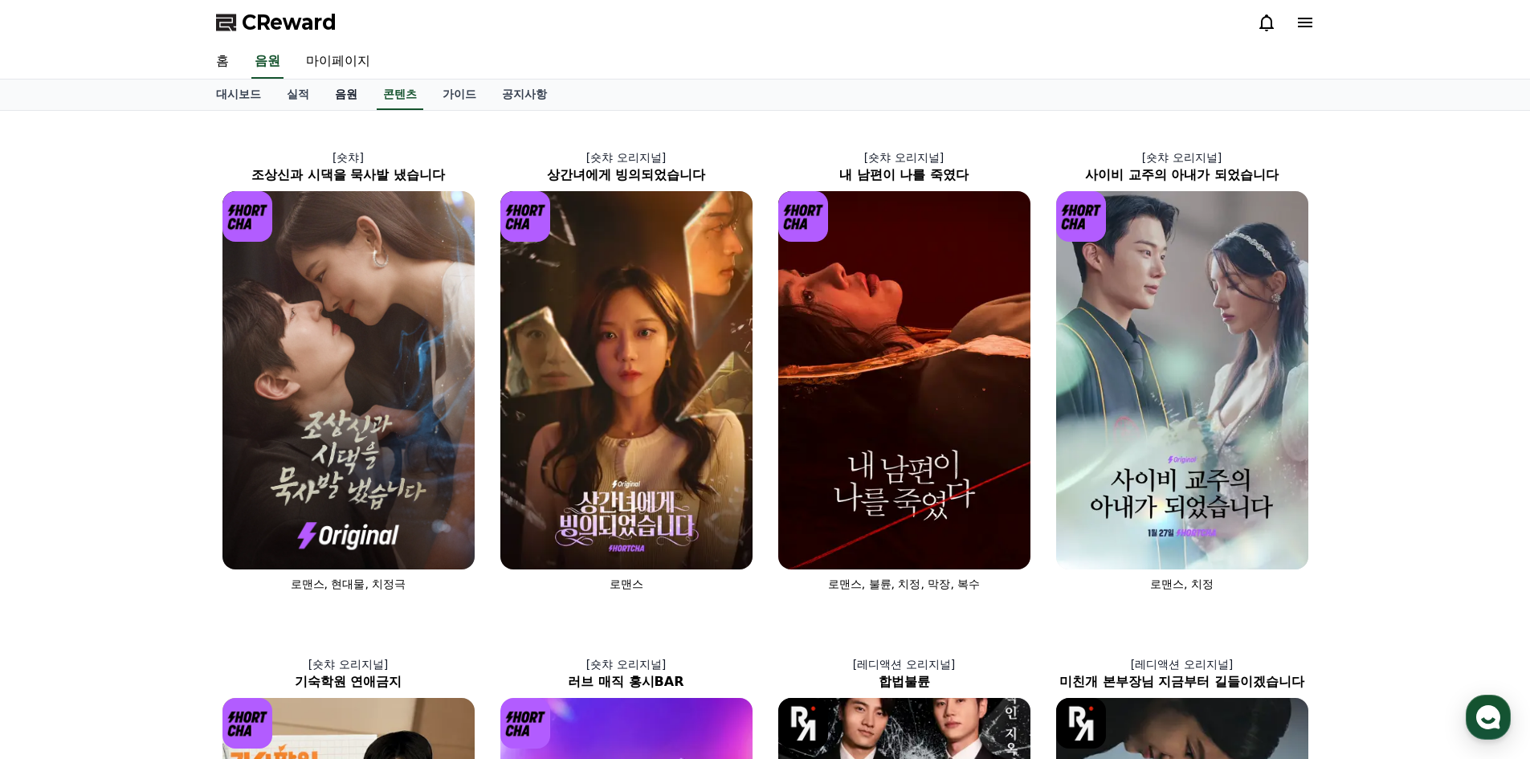
click at [354, 100] on link "음원" at bounding box center [346, 95] width 48 height 31
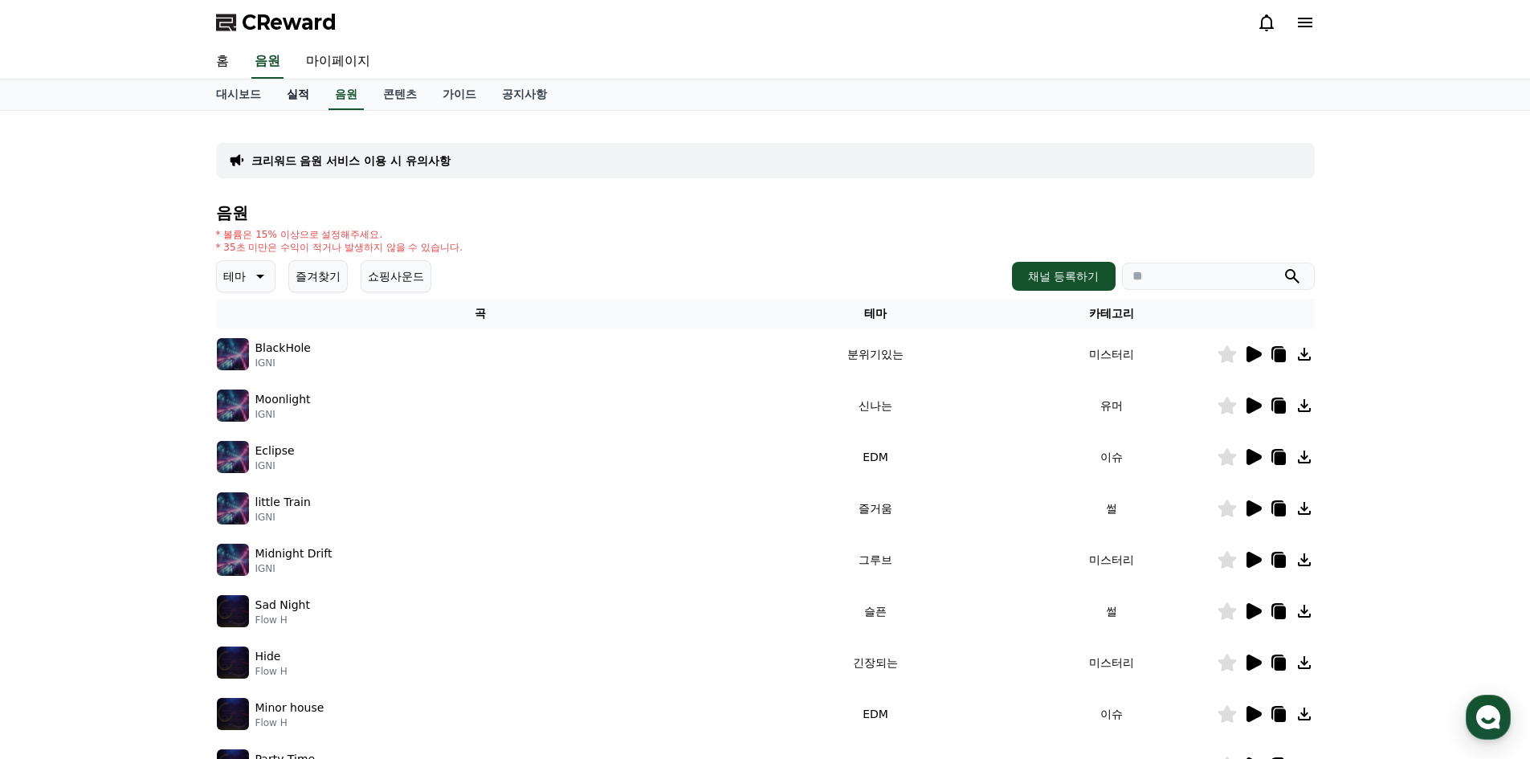
click at [320, 97] on link "실적" at bounding box center [298, 95] width 48 height 31
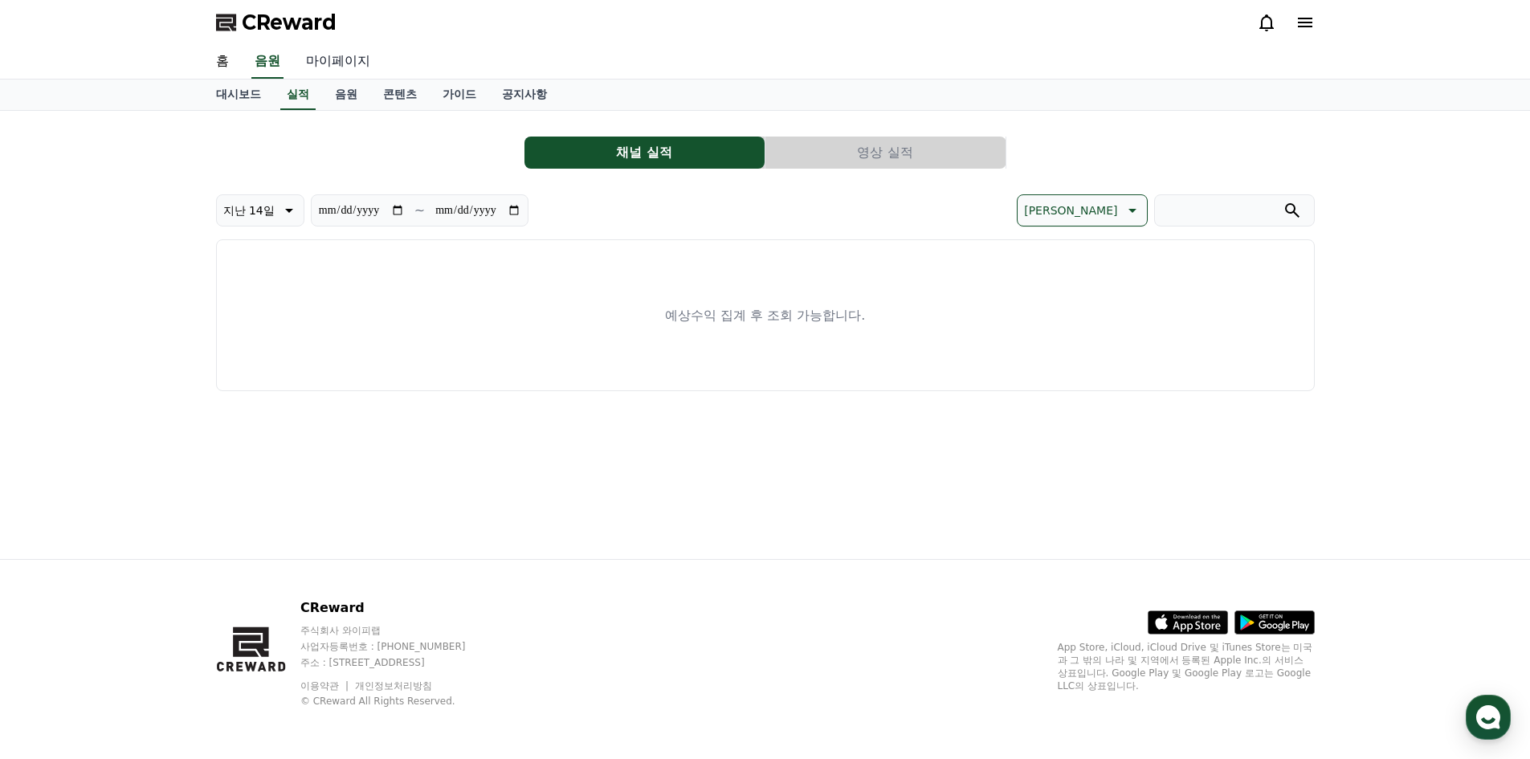
click at [338, 66] on link "마이페이지" at bounding box center [338, 62] width 90 height 34
select select "**********"
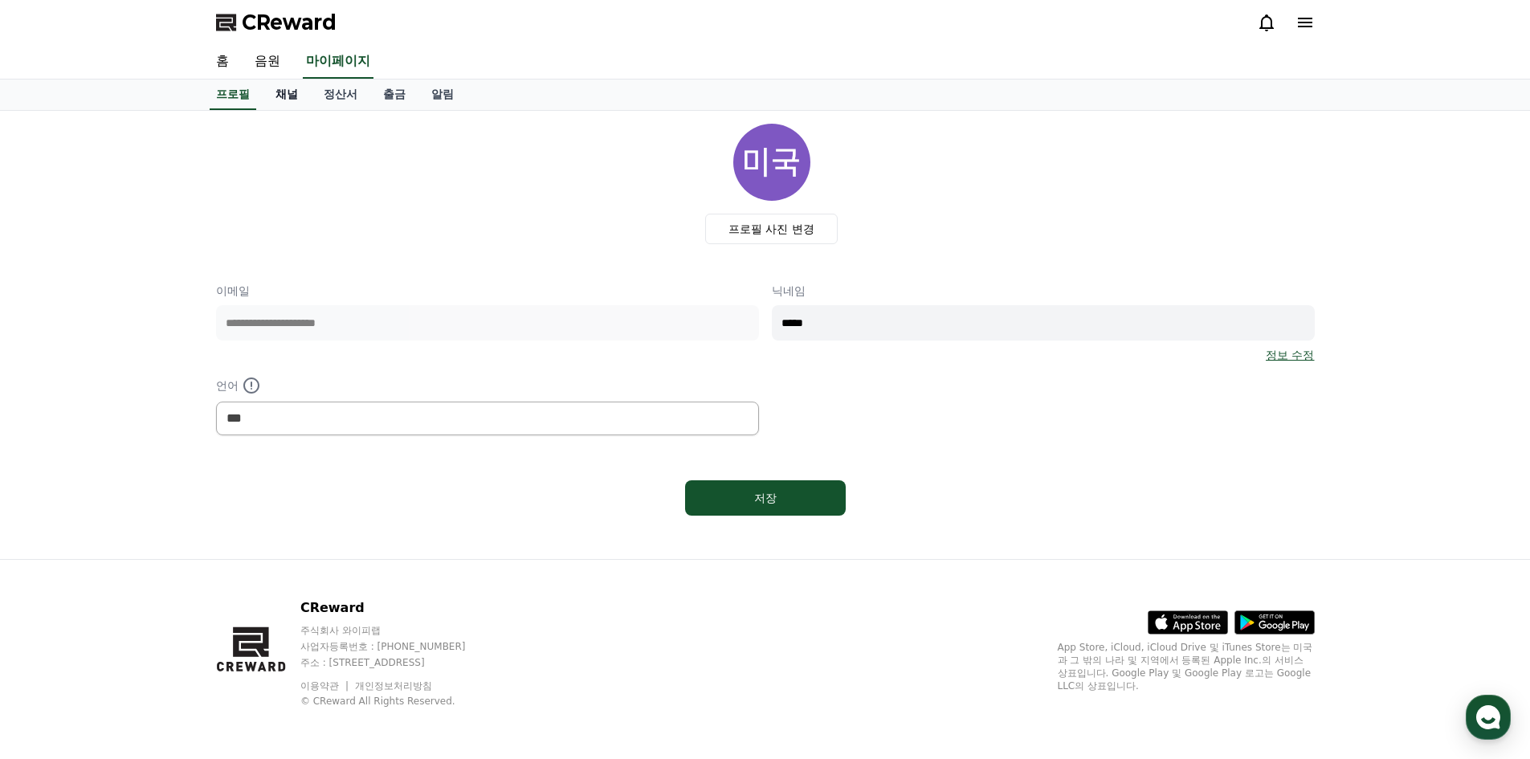
click at [269, 100] on link "채널" at bounding box center [287, 95] width 48 height 31
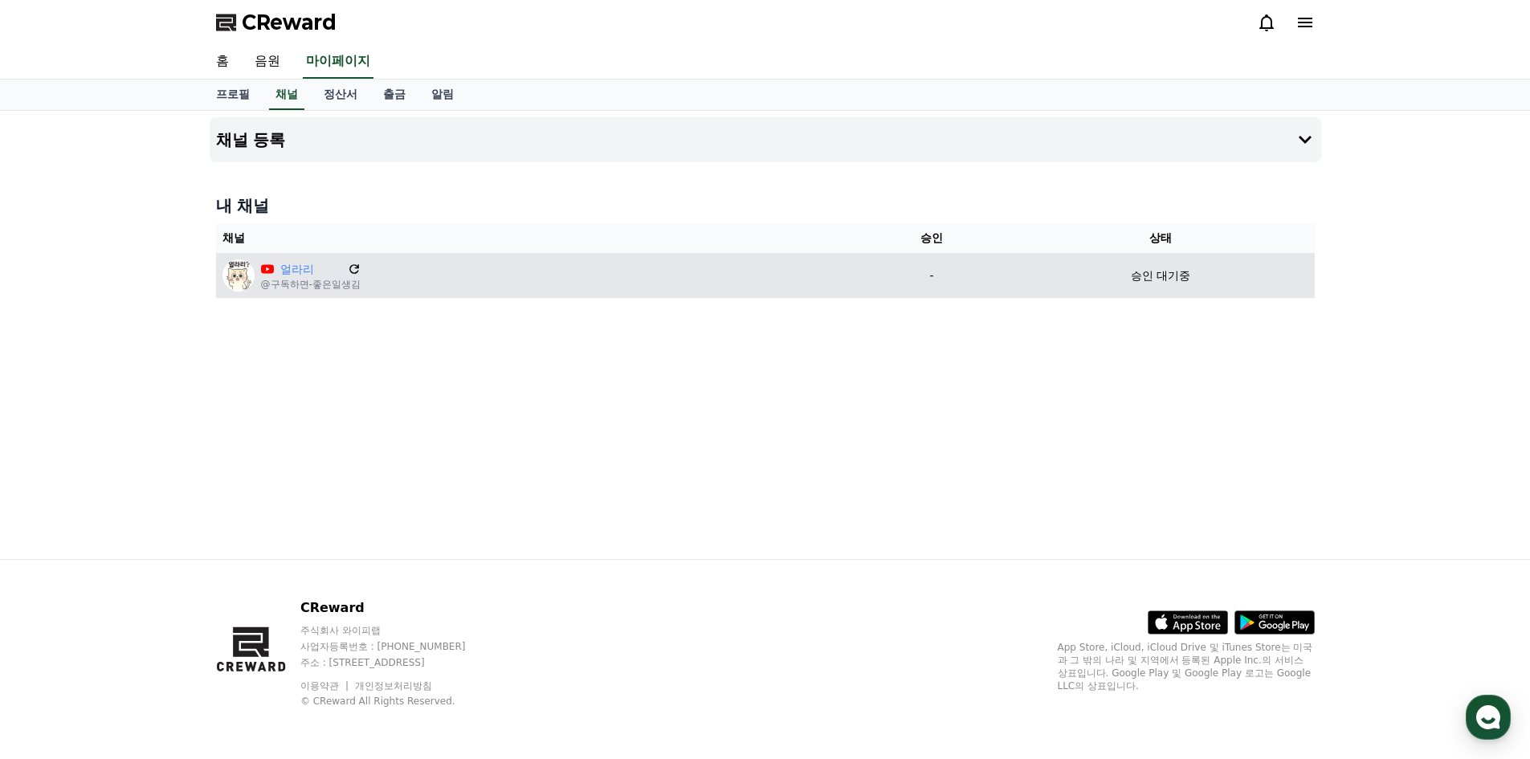
click at [357, 270] on icon at bounding box center [354, 269] width 14 height 14
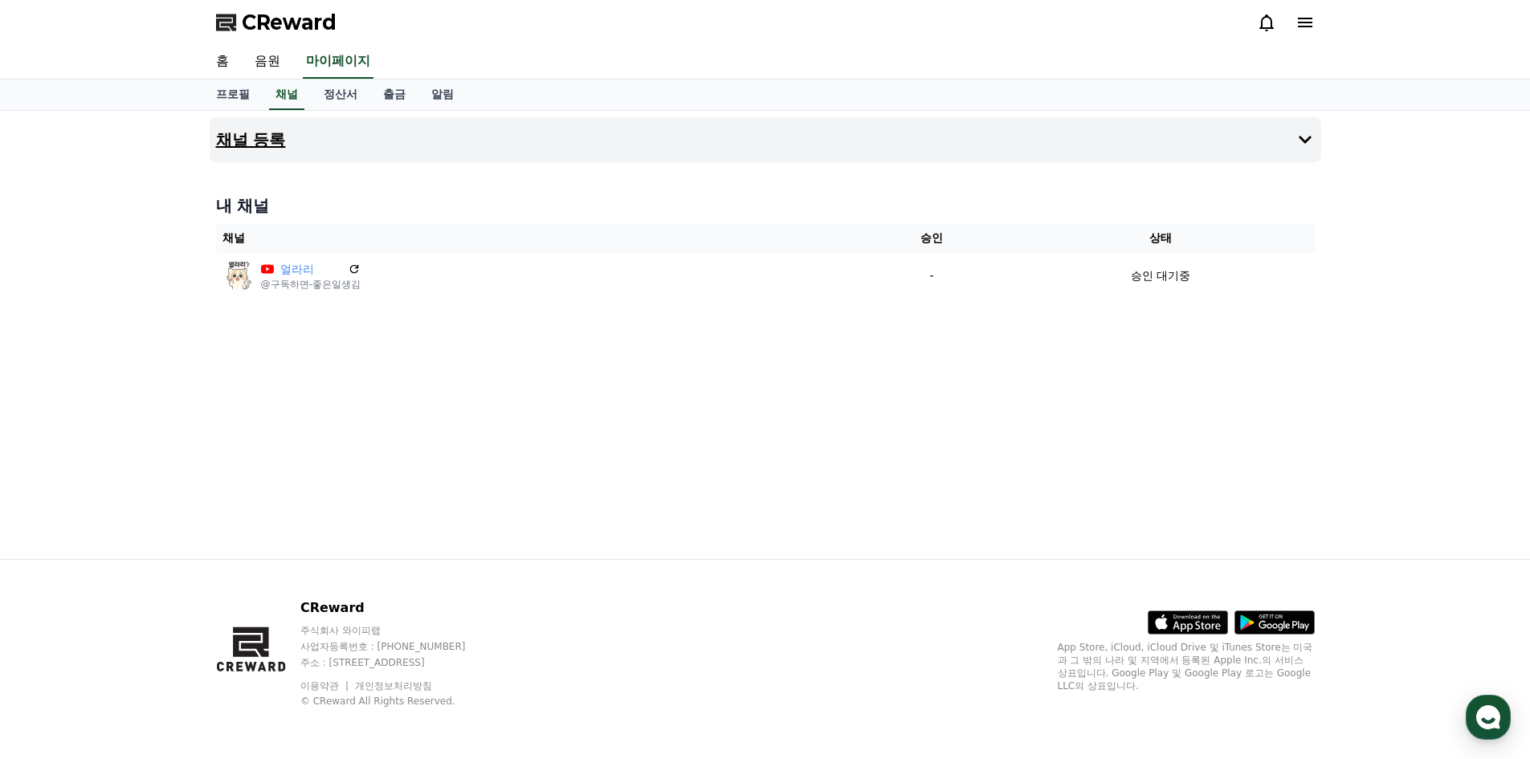
click at [1277, 135] on button "채널 등록" at bounding box center [766, 139] width 1112 height 45
click at [455, 451] on div "채널 등록 내 채널 채널 승인 상태 얼라리 @구독하면-좋은일생김 - 승인 대기중" at bounding box center [765, 335] width 1125 height 448
